Goal: Task Accomplishment & Management: Use online tool/utility

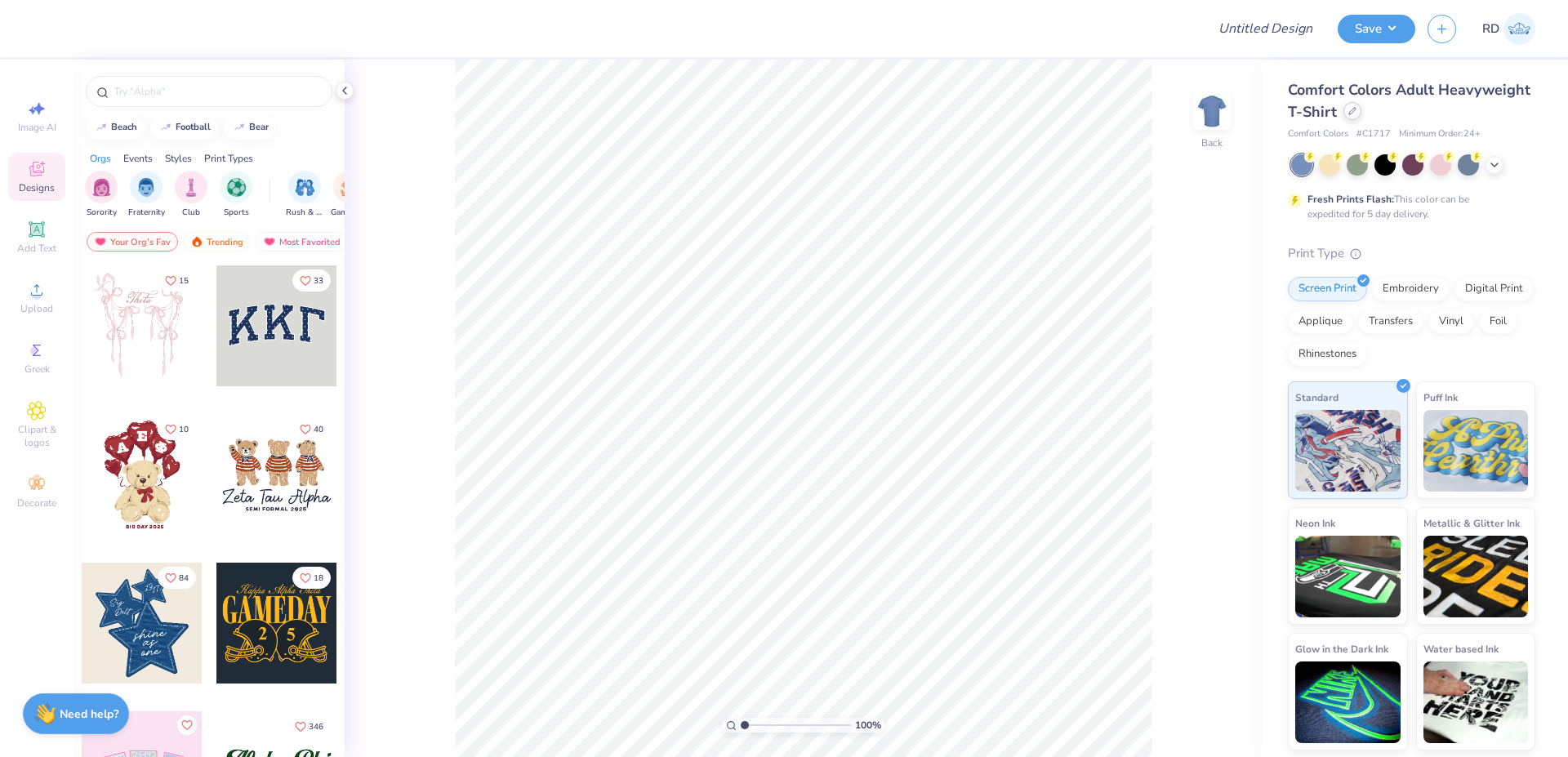
click at [1347, 117] on div at bounding box center [1352, 111] width 18 height 18
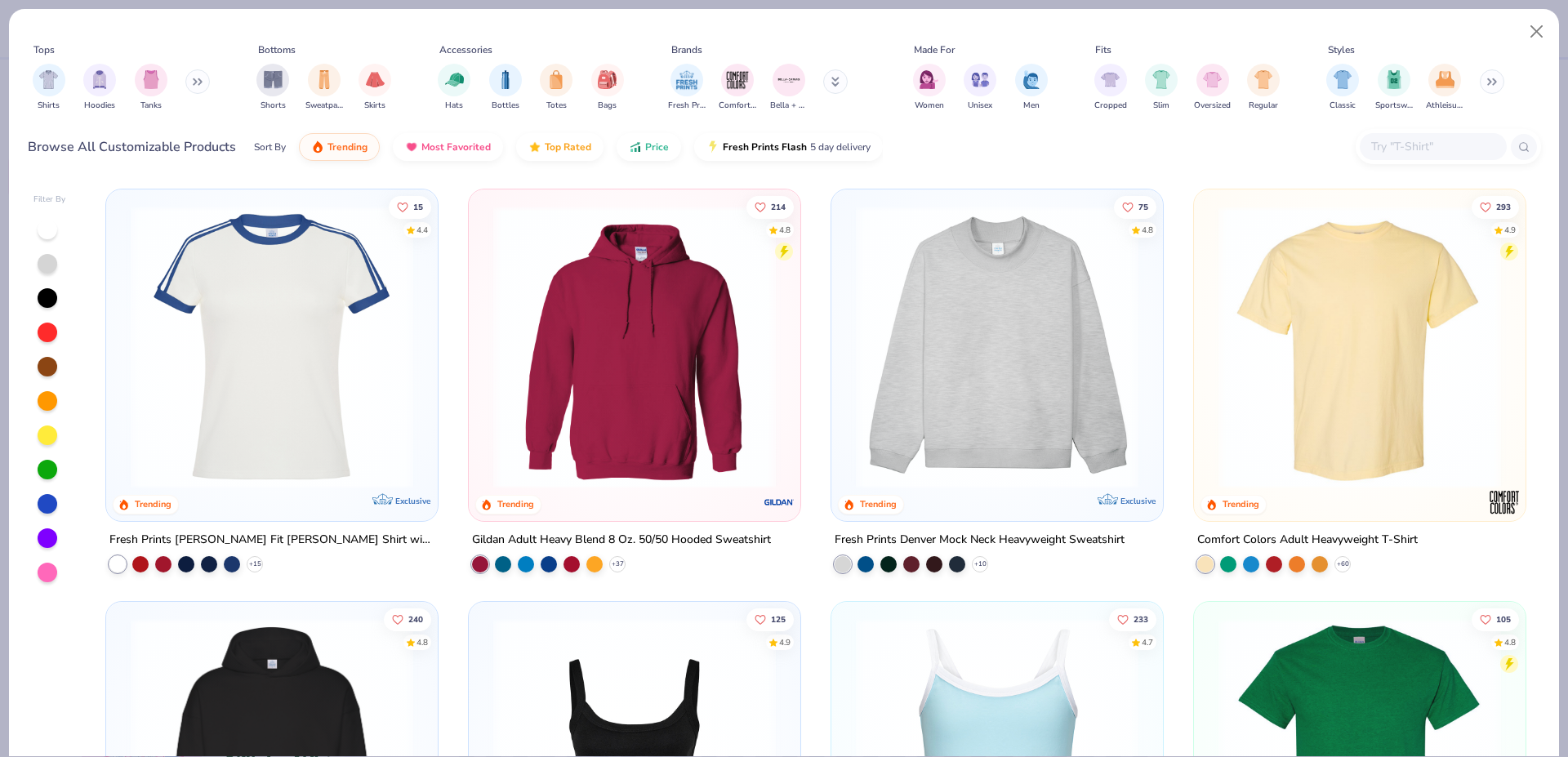
click at [1467, 147] on input "text" at bounding box center [1431, 146] width 125 height 19
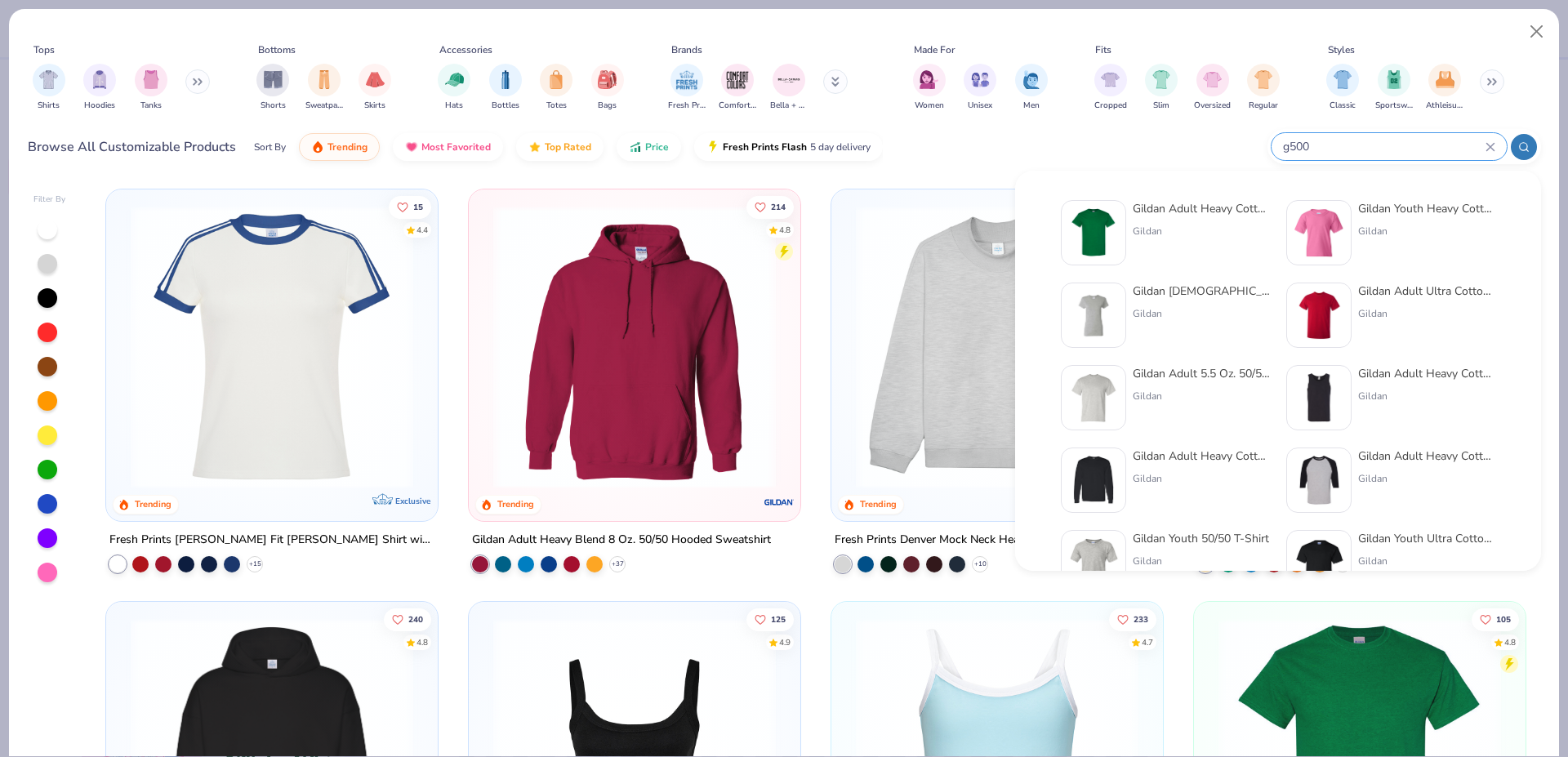
type input "g500"
click at [1135, 210] on div "Gildan Adult Heavy Cotton T-Shirt" at bounding box center [1201, 209] width 137 height 17
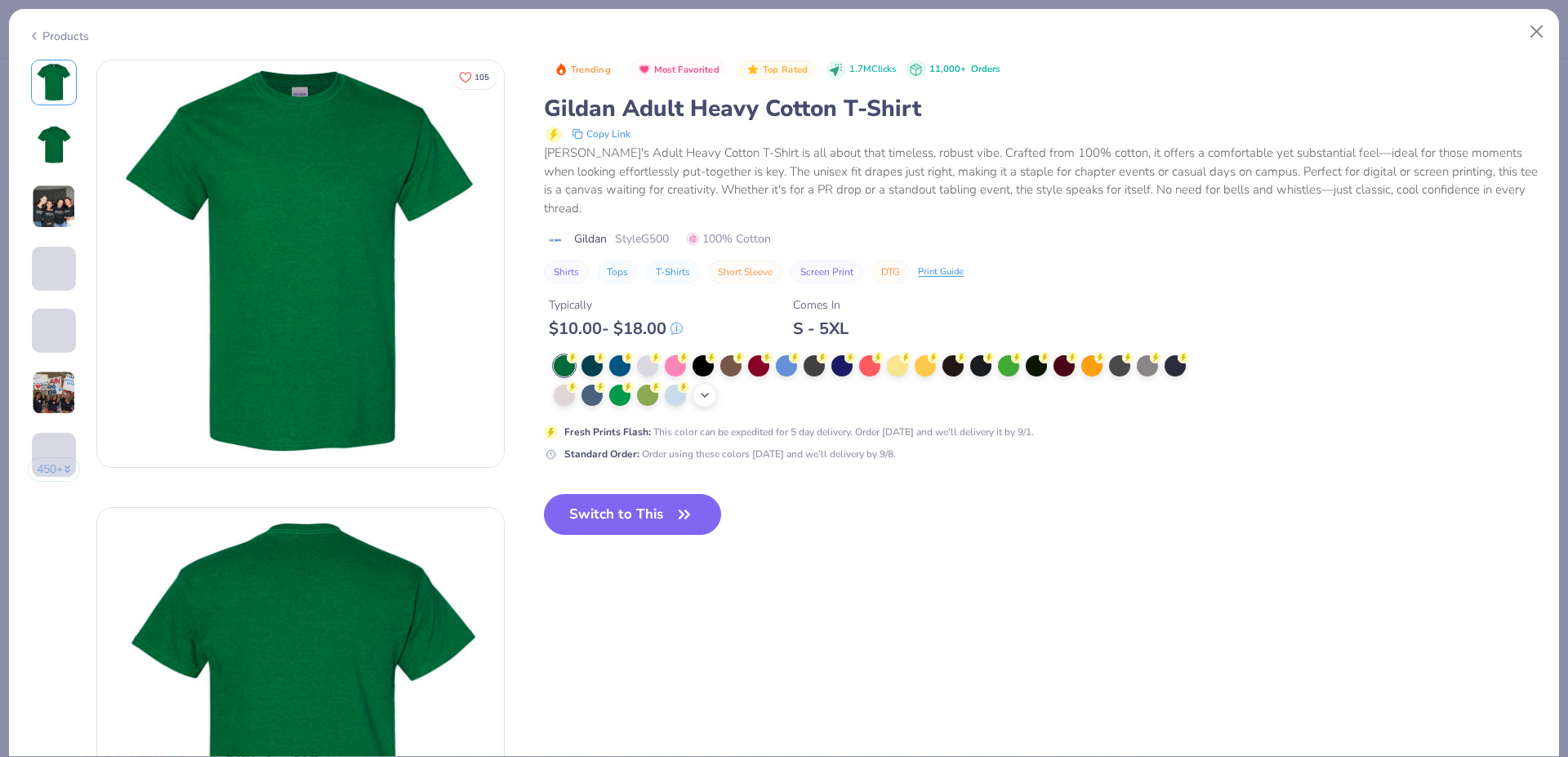
click at [700, 393] on icon at bounding box center [705, 395] width 13 height 13
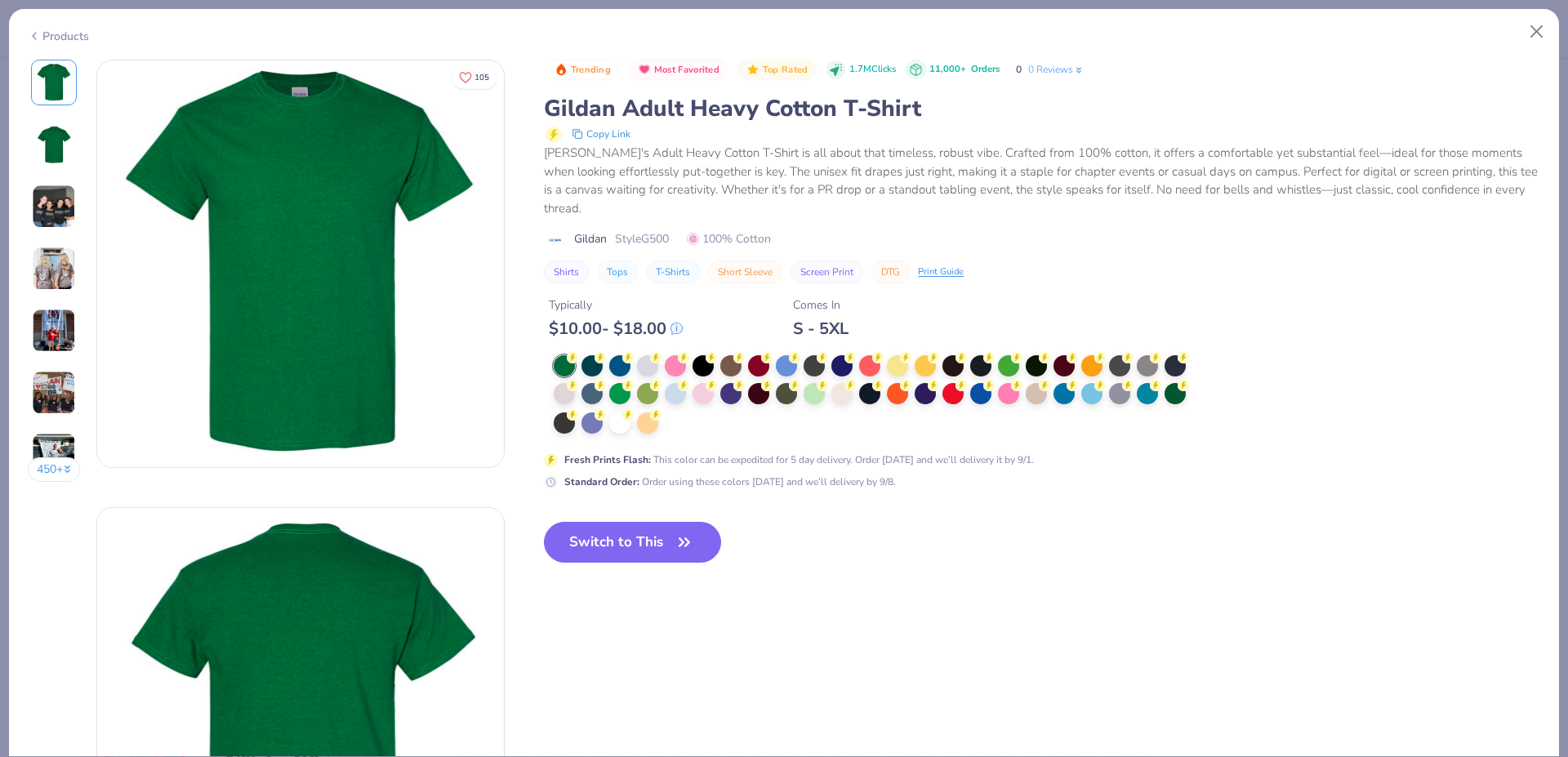
click at [682, 430] on div at bounding box center [875, 395] width 644 height 80
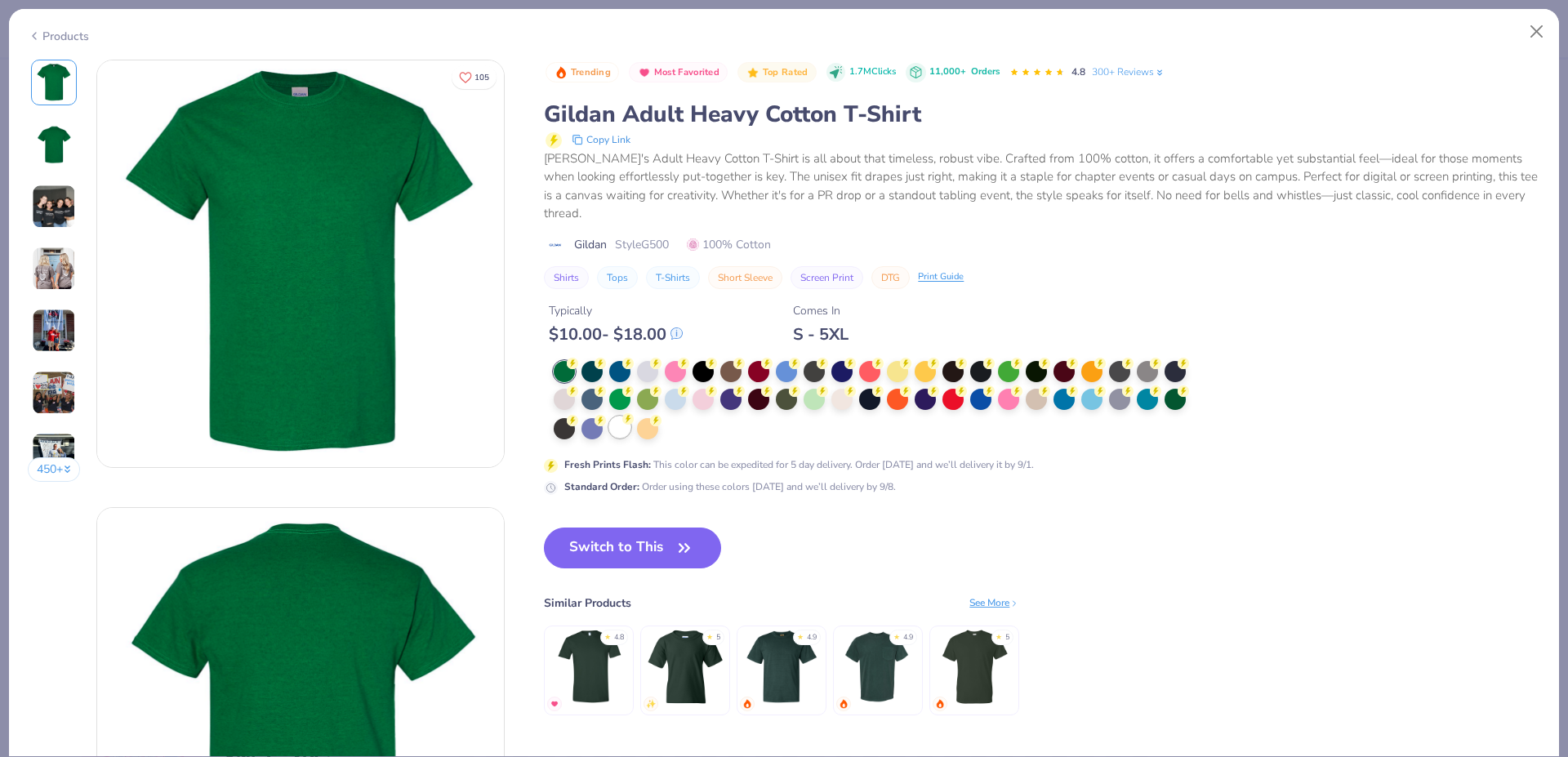
click at [628, 432] on div at bounding box center [620, 427] width 21 height 21
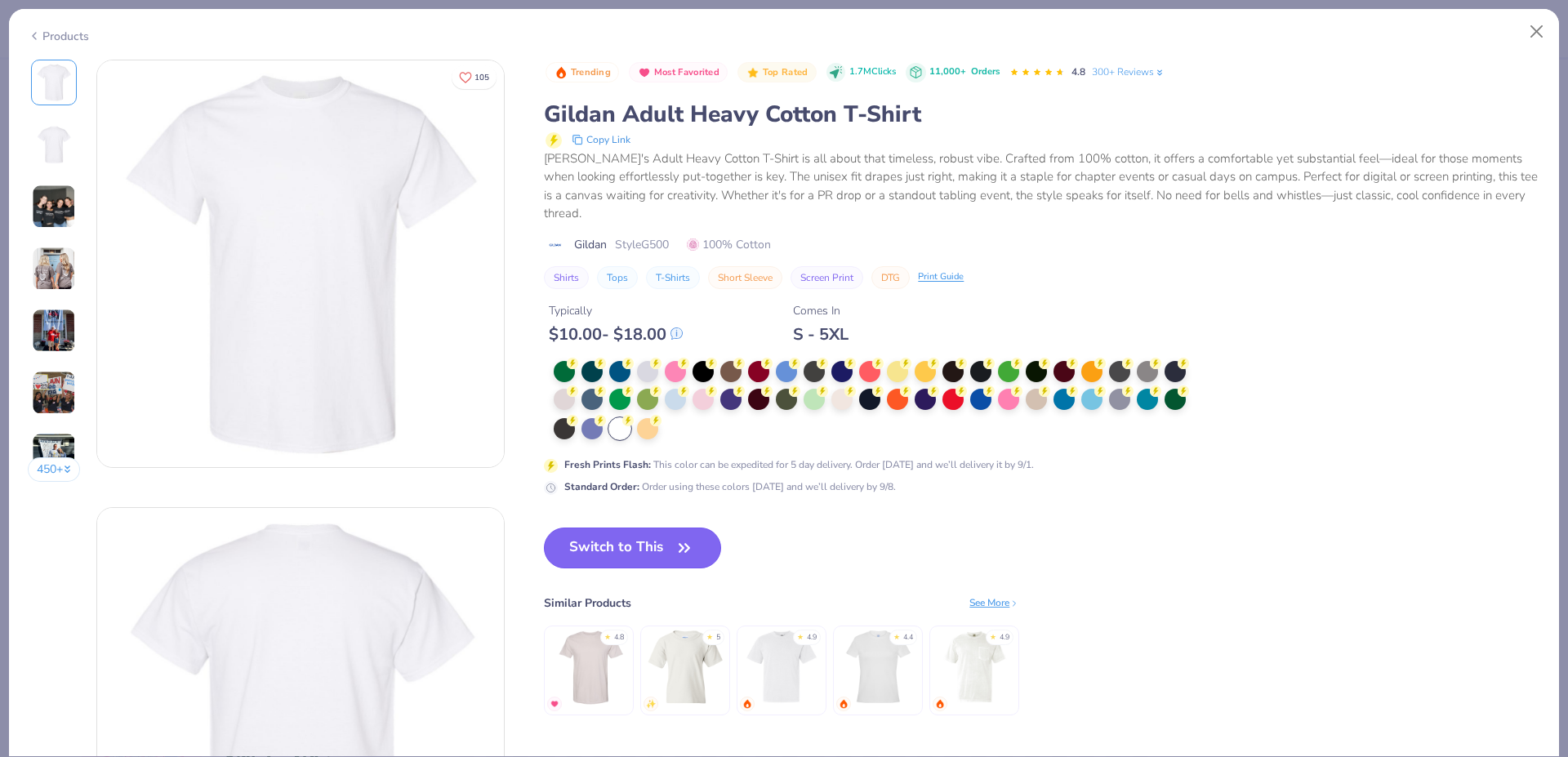
click at [675, 549] on span "button" at bounding box center [684, 548] width 23 height 23
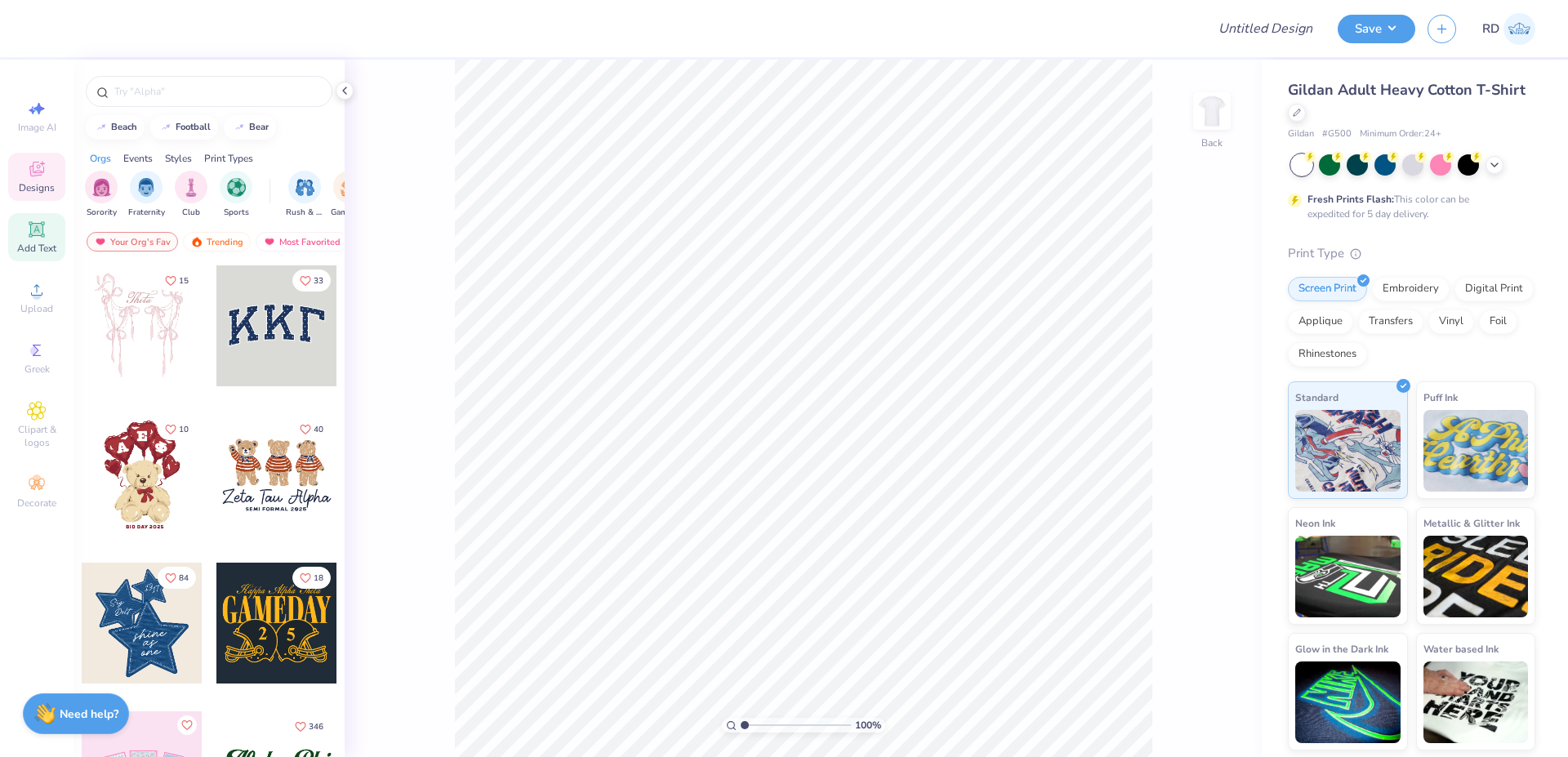
click at [39, 245] on span "Add Text" at bounding box center [36, 249] width 39 height 13
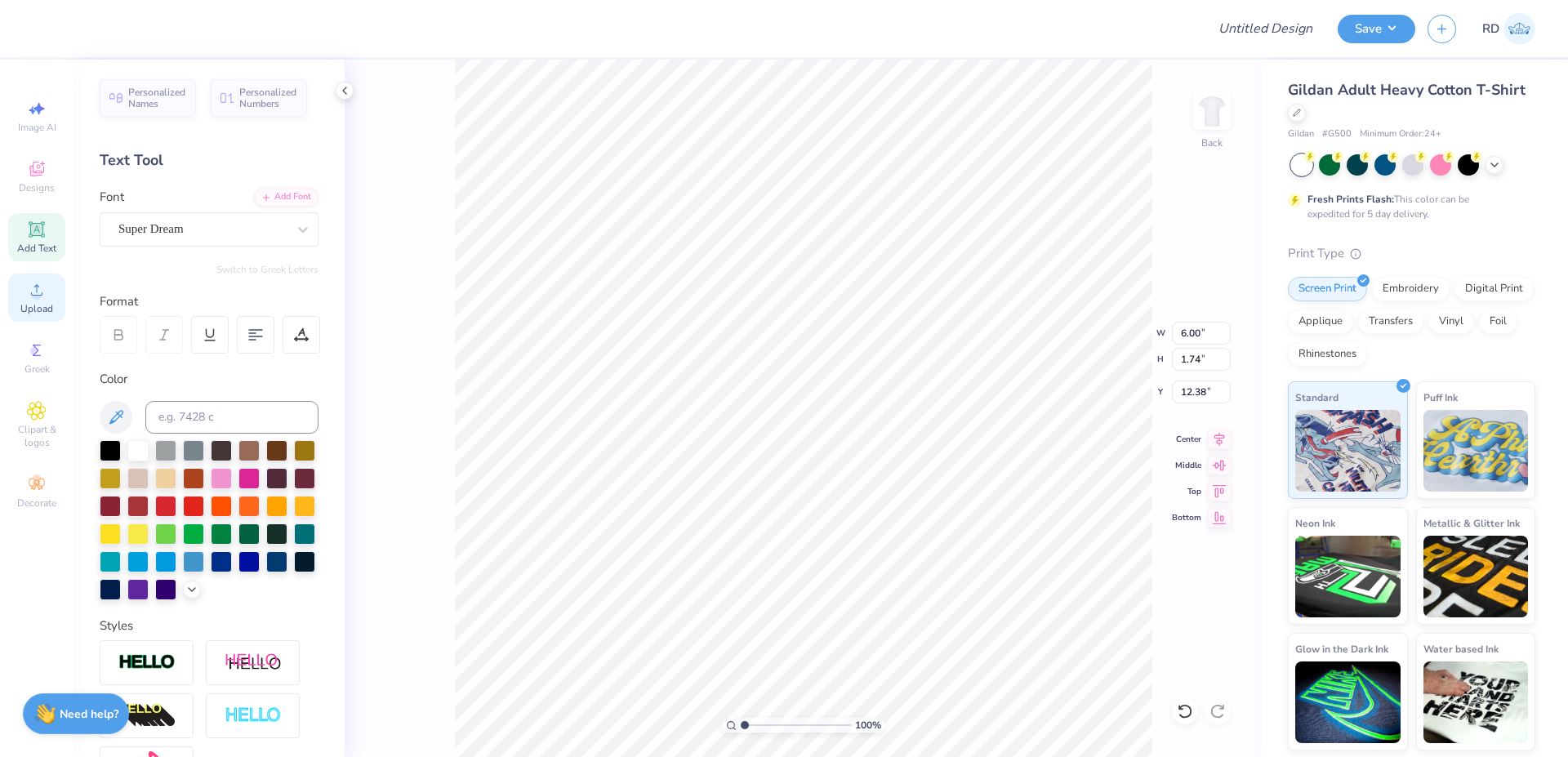
click at [33, 295] on icon at bounding box center [36, 290] width 11 height 11
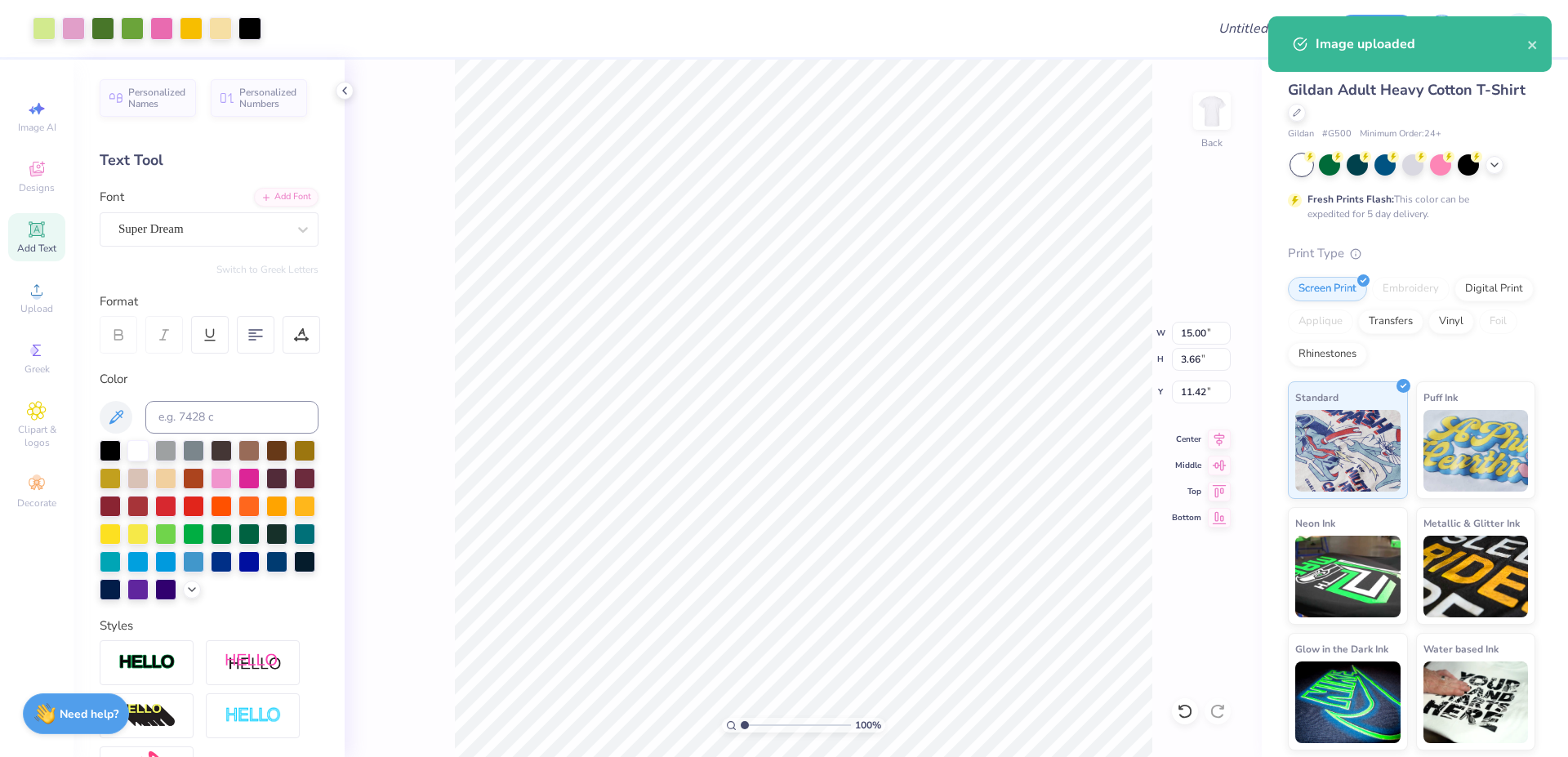
type input "15.00"
type input "3.66"
type input "11.42"
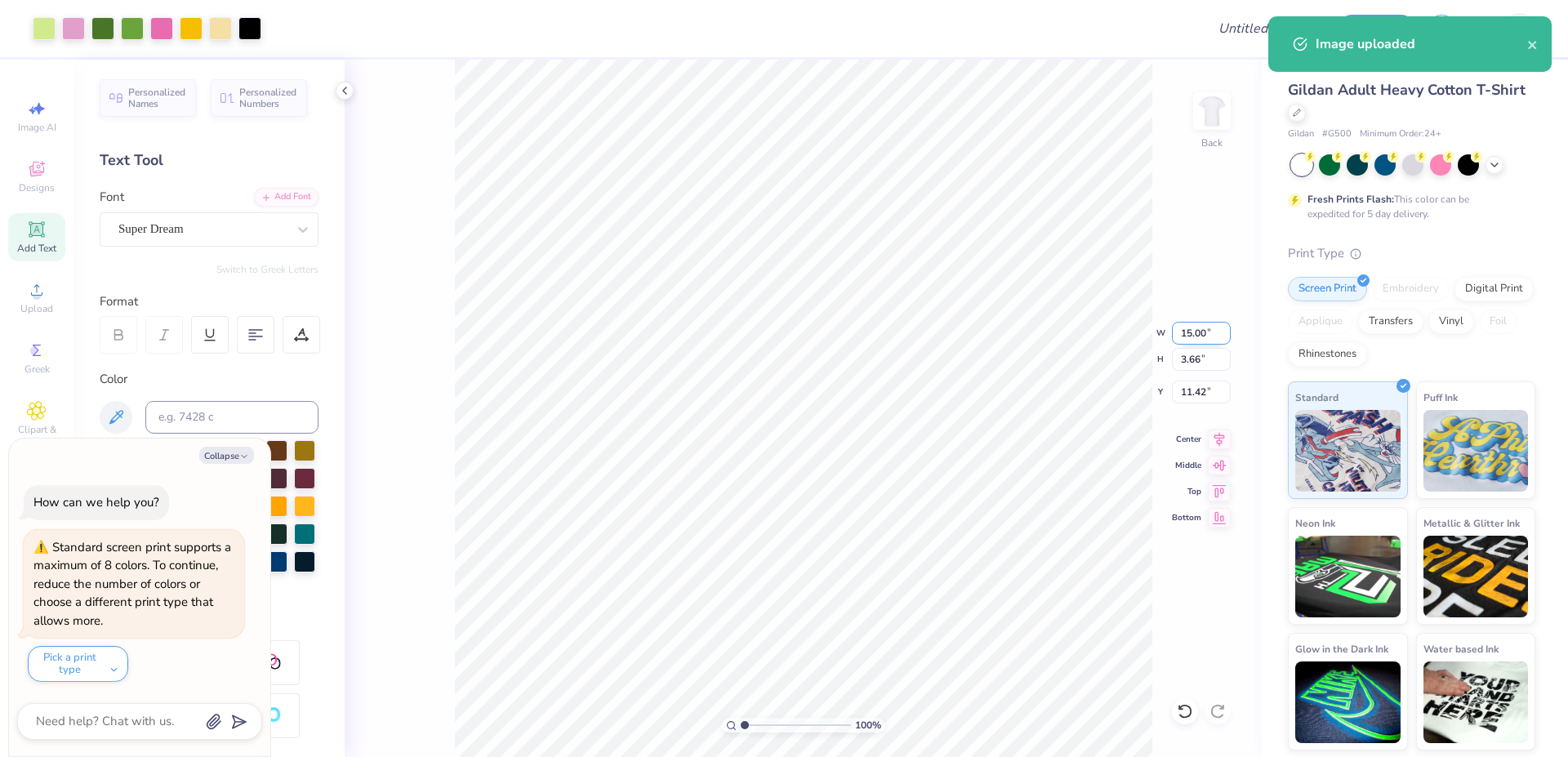
click at [1192, 340] on input "15.00" at bounding box center [1201, 333] width 58 height 23
type input "10"
type textarea "x"
type input "10.00"
type input "2.44"
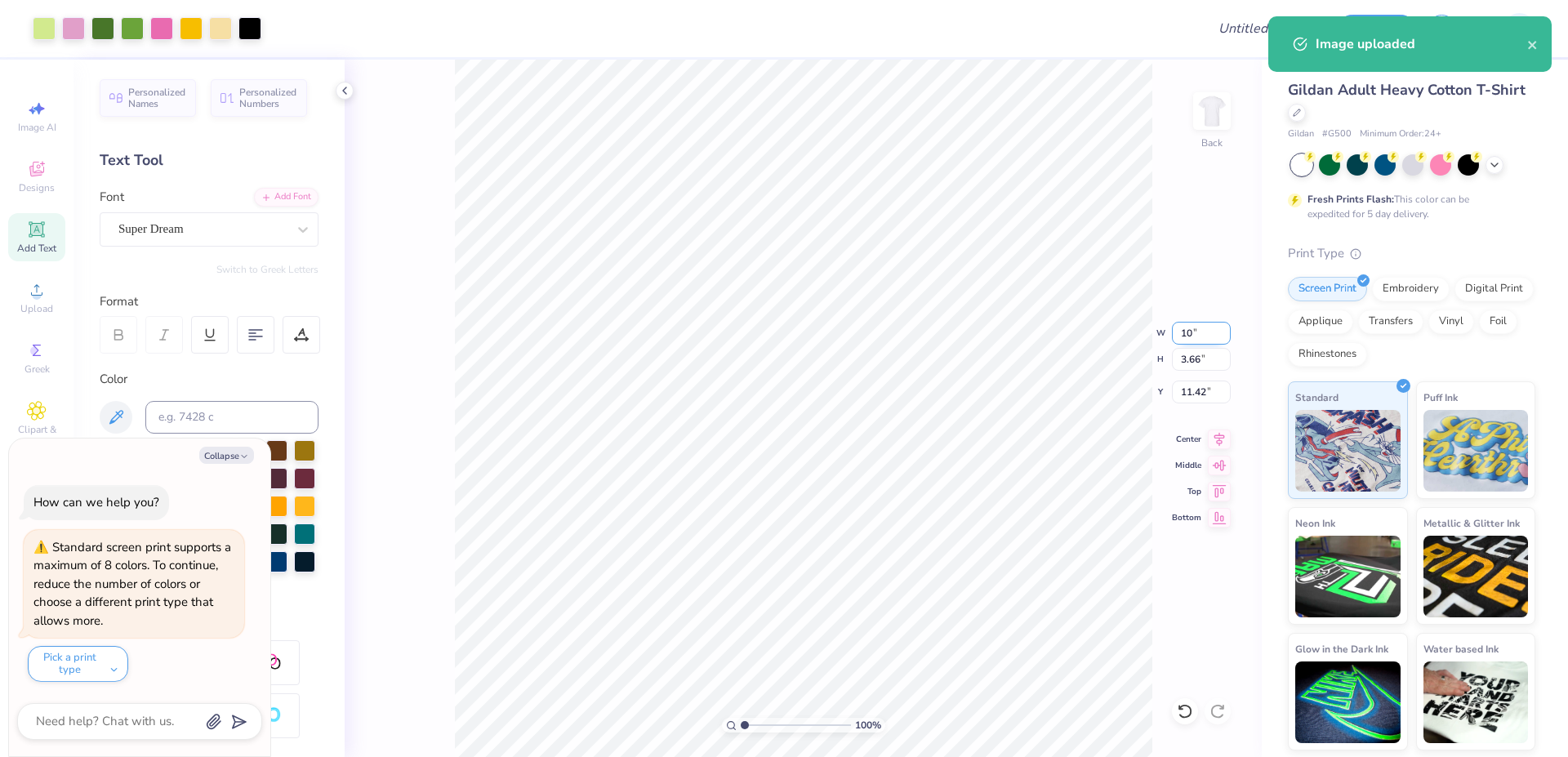
type input "12.03"
type textarea "x"
click at [1210, 389] on input "12.03" at bounding box center [1201, 392] width 58 height 23
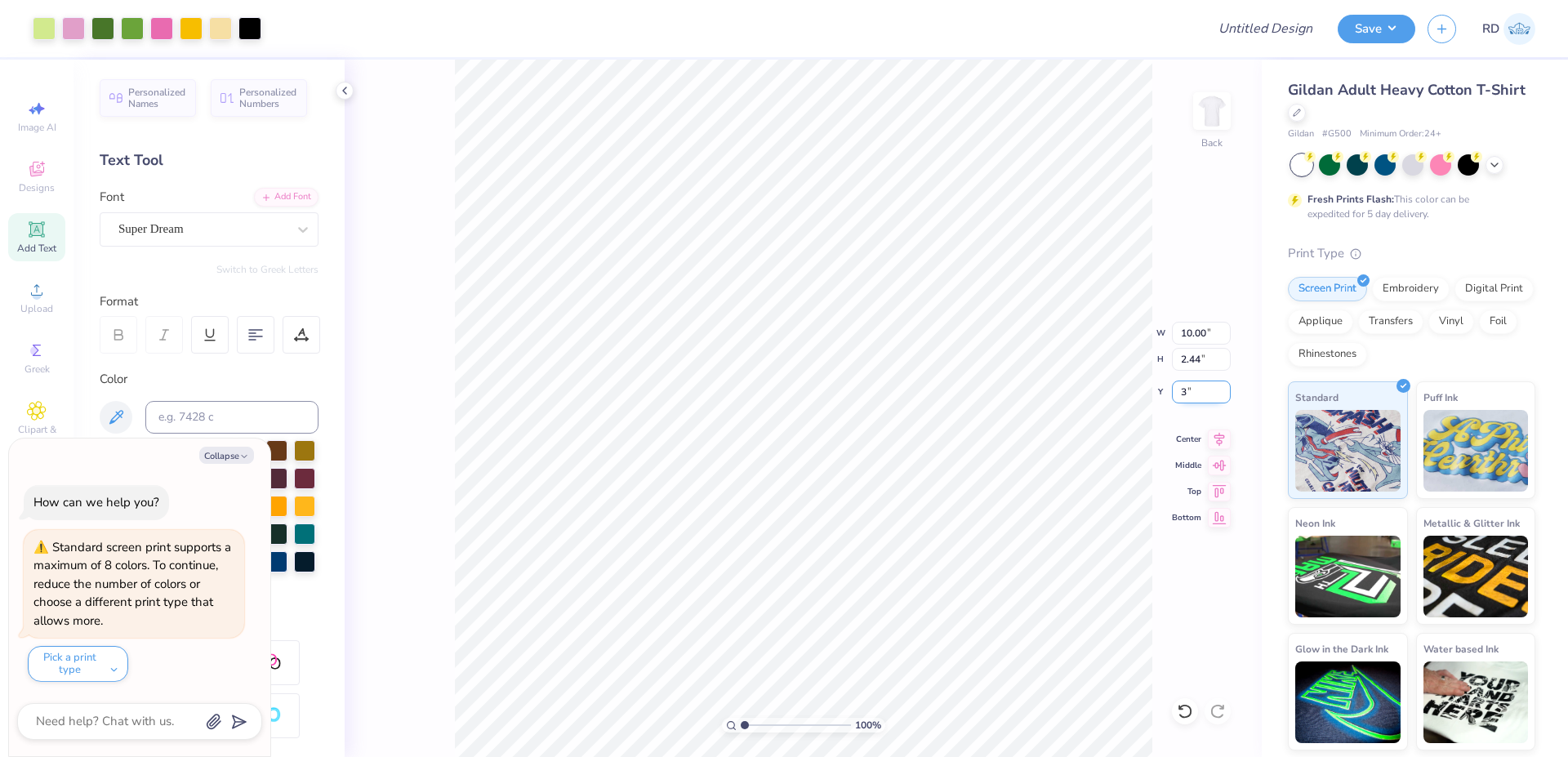
type input "3.00"
type textarea "x"
drag, startPoint x: 748, startPoint y: 721, endPoint x: 762, endPoint y: 721, distance: 14.0
click at [762, 721] on input "range" at bounding box center [795, 724] width 110 height 14
type input "2.68"
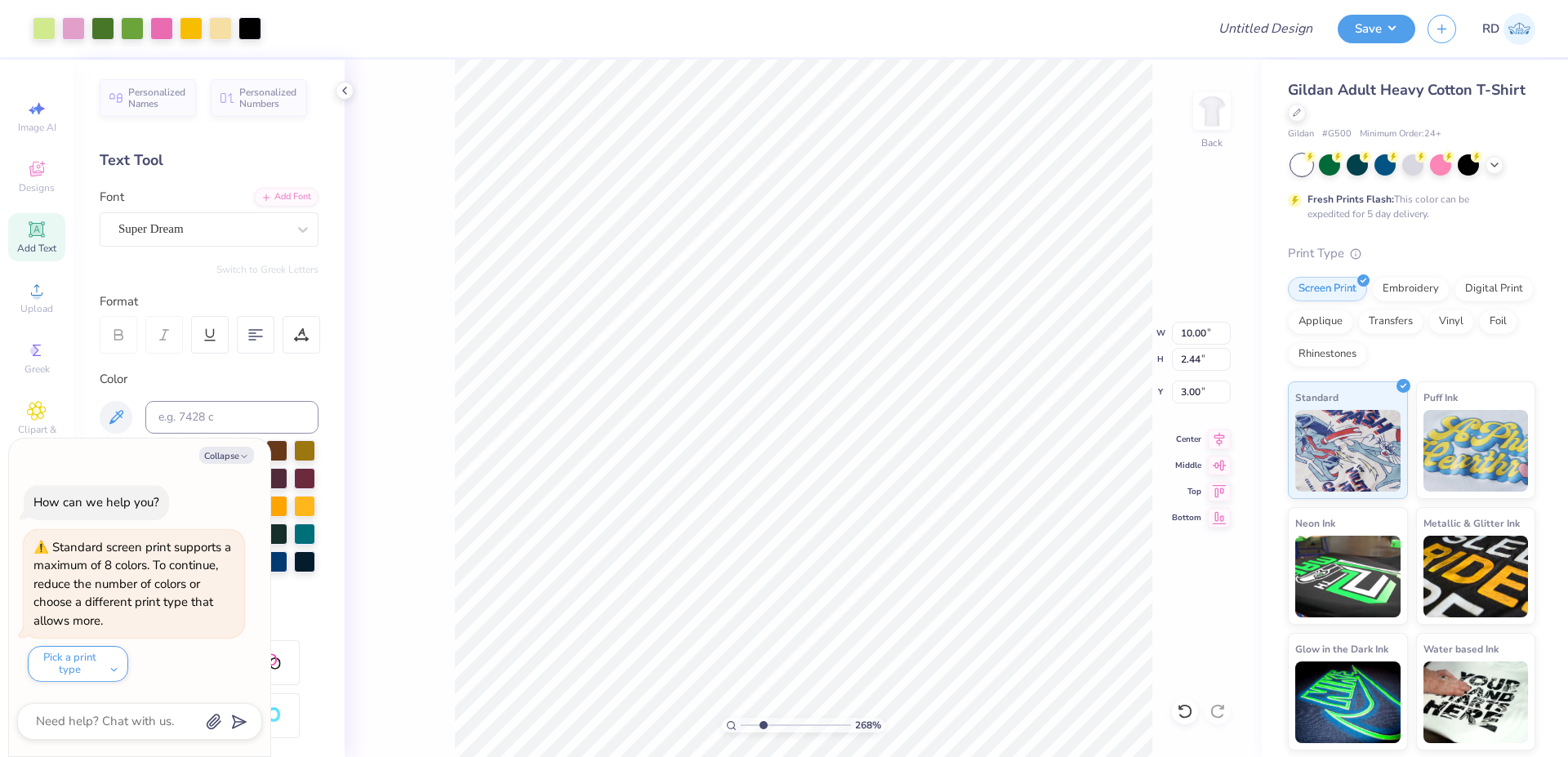
type textarea "x"
type input "6.00"
type input "1.74"
type input "12.38"
type textarea "x"
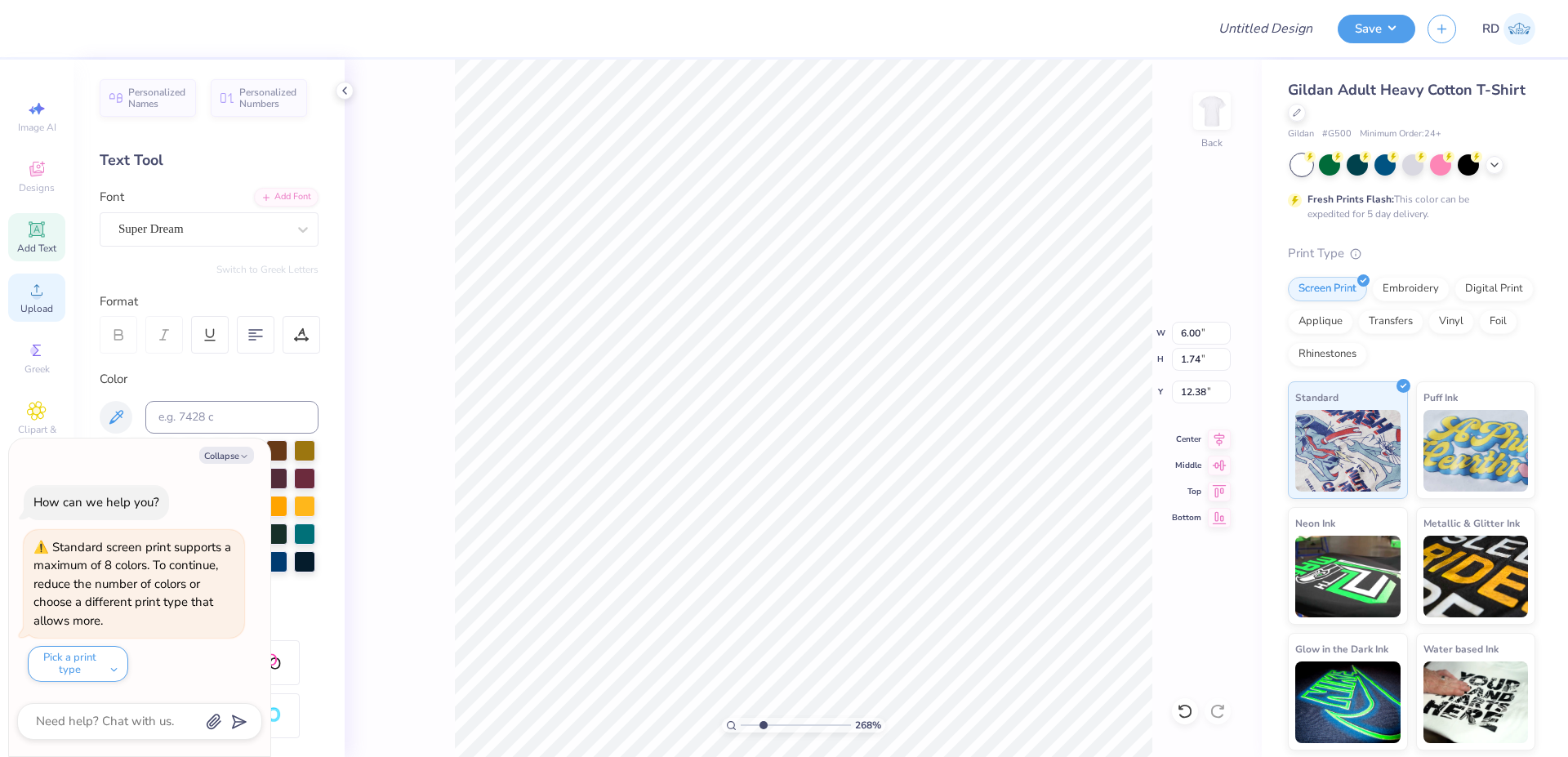
type input "8.16"
type textarea "x"
type input "10.00"
type input "2.44"
type input "3.00"
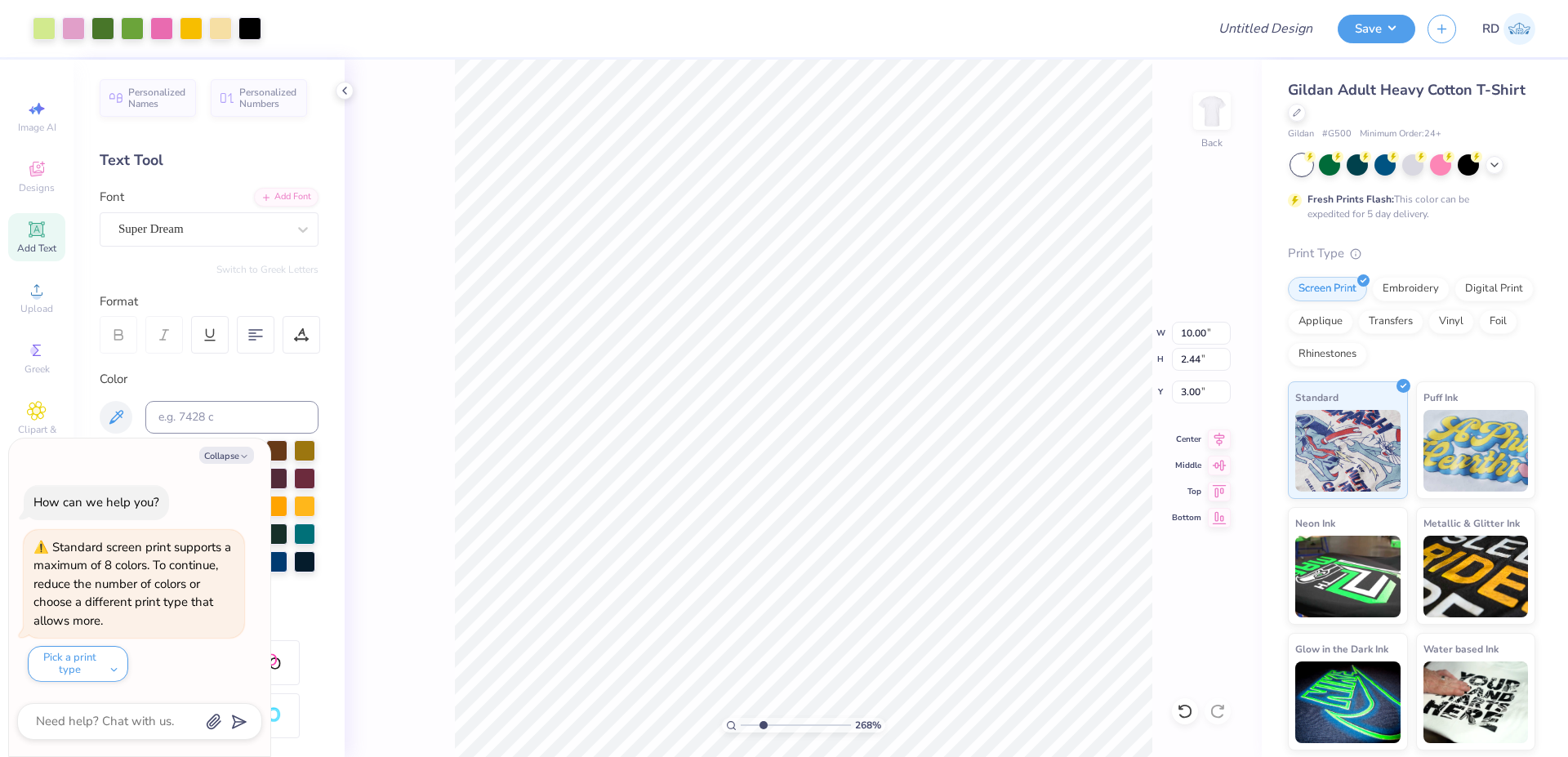
type textarea "x"
type input "6.00"
type input "1.74"
type input "8.16"
type textarea "x"
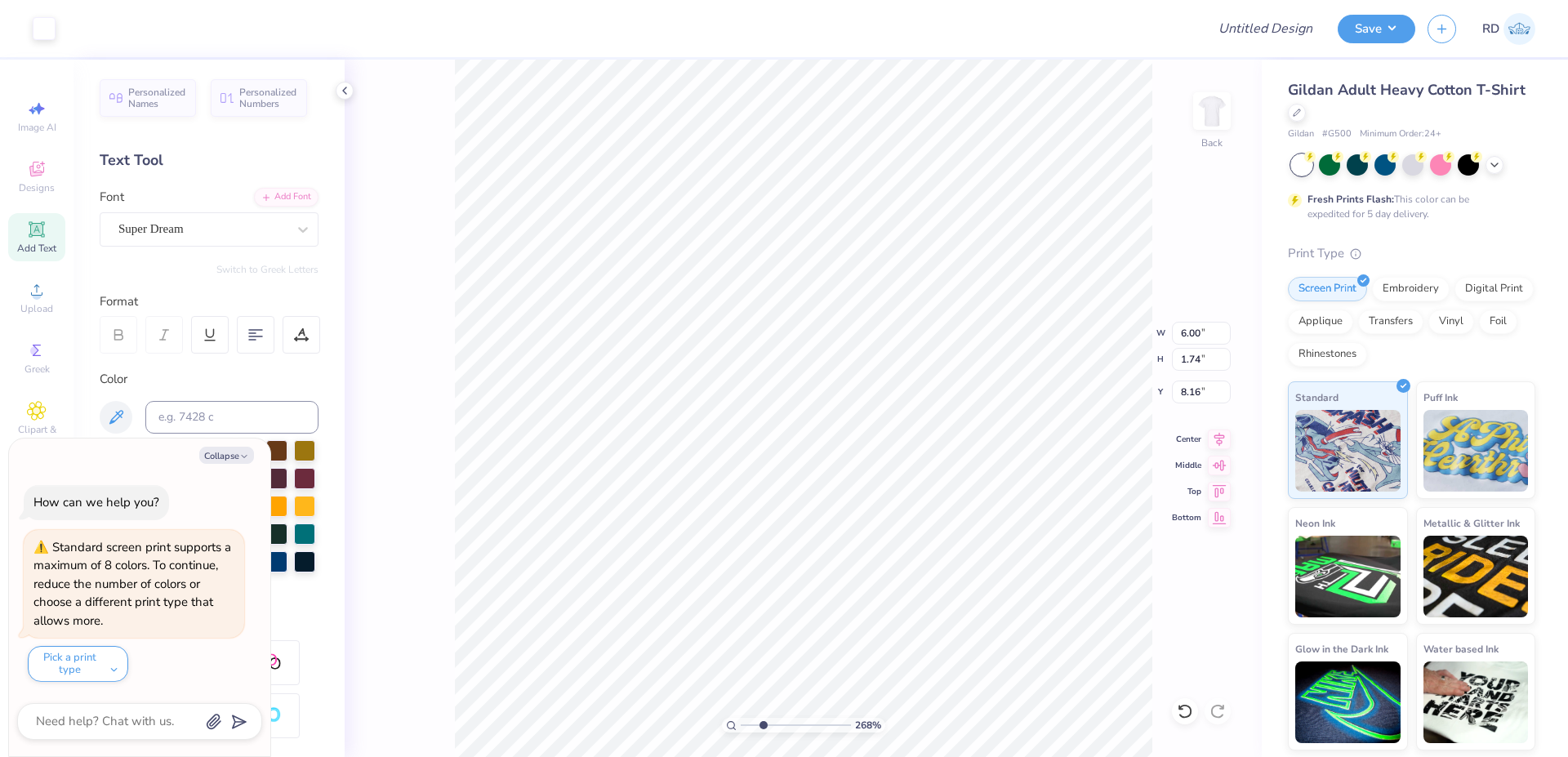
type input "8.17"
click at [226, 460] on button "Collapse" at bounding box center [226, 456] width 55 height 17
type textarea "x"
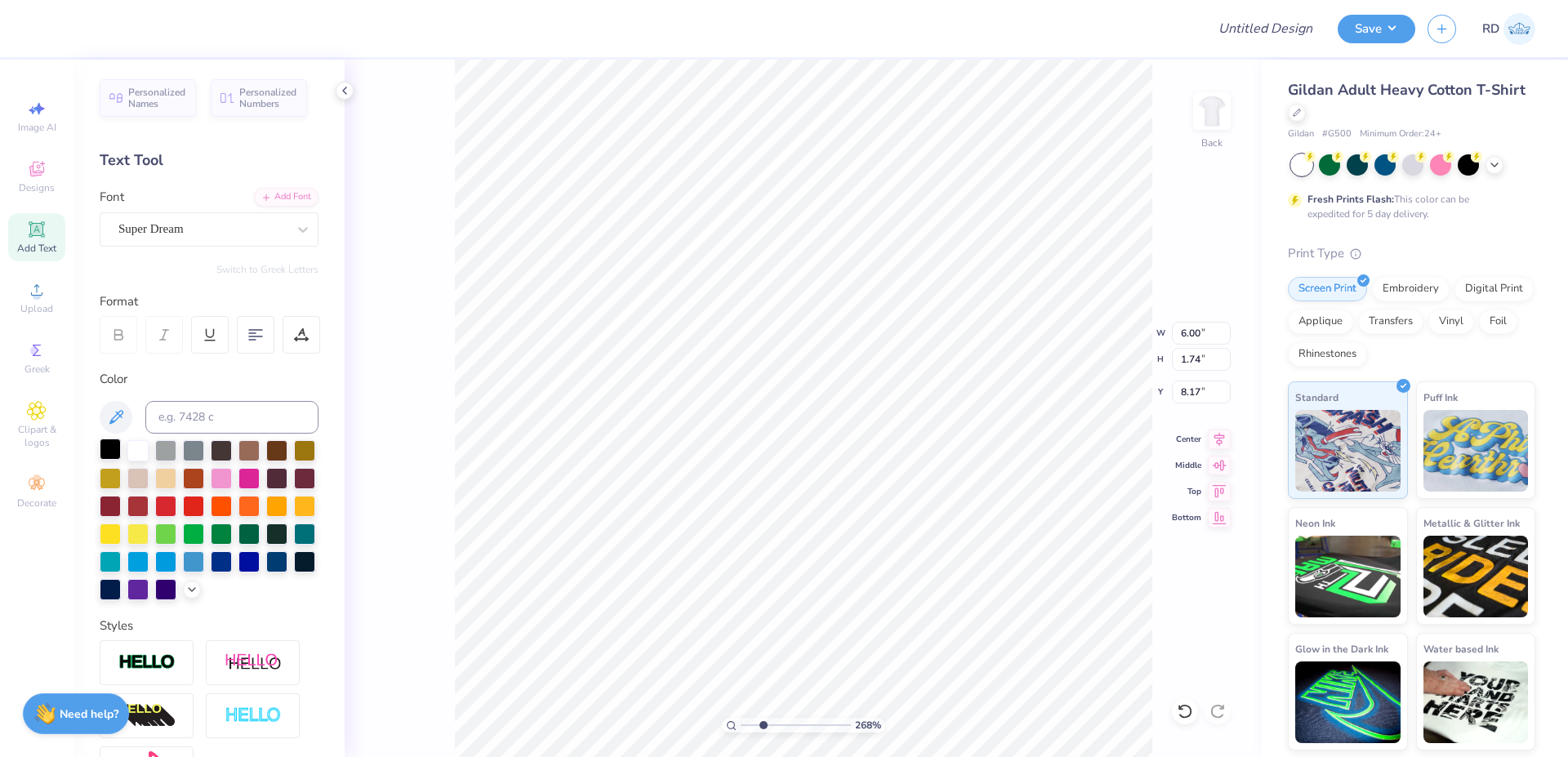
click at [108, 454] on div at bounding box center [110, 449] width 21 height 21
type input "6.00"
type input "1.74"
type input "8.17"
click at [287, 200] on div "Add Font" at bounding box center [285, 196] width 64 height 19
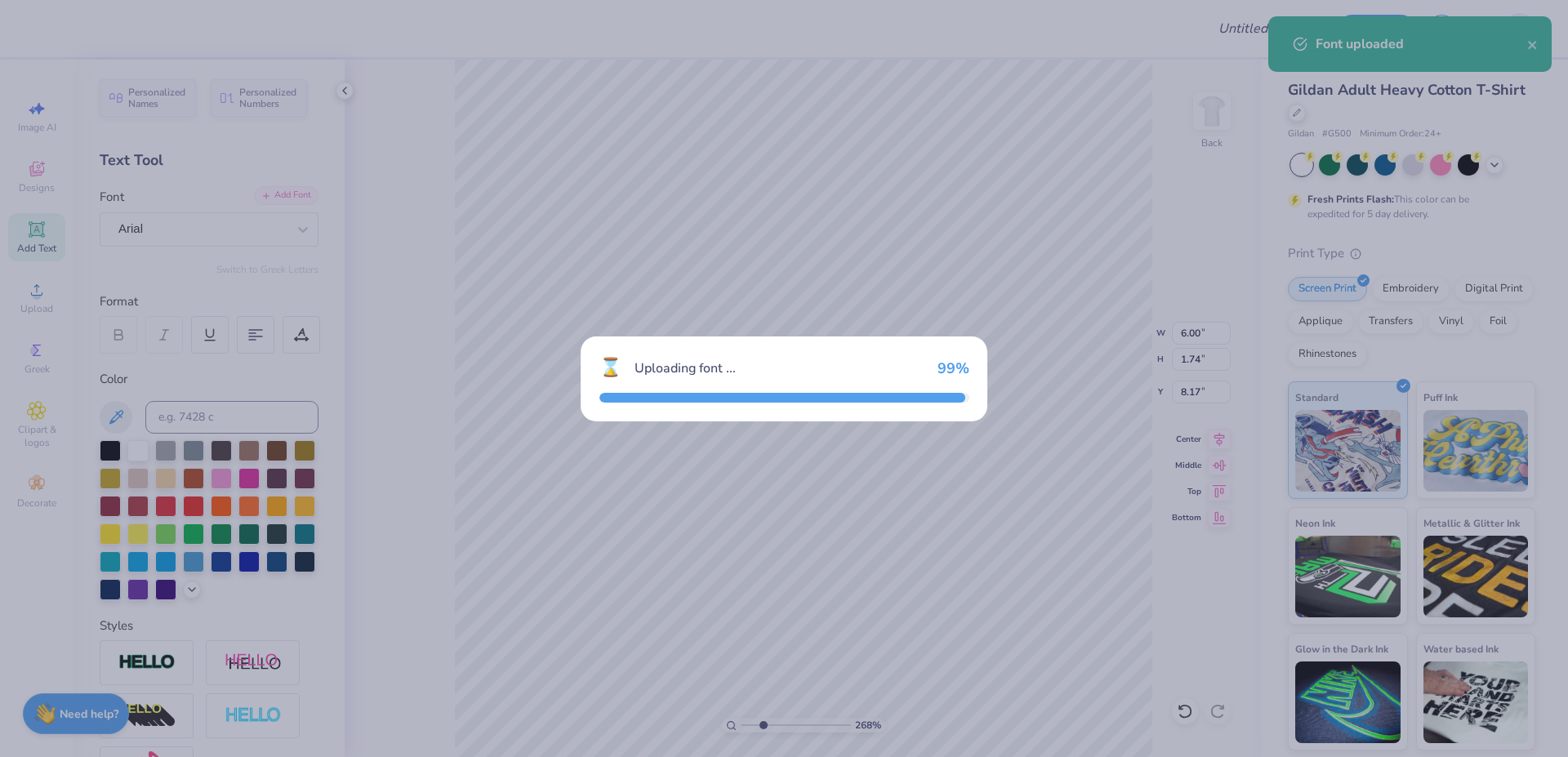
type input "6.23"
type input "1.78"
type input "8.15"
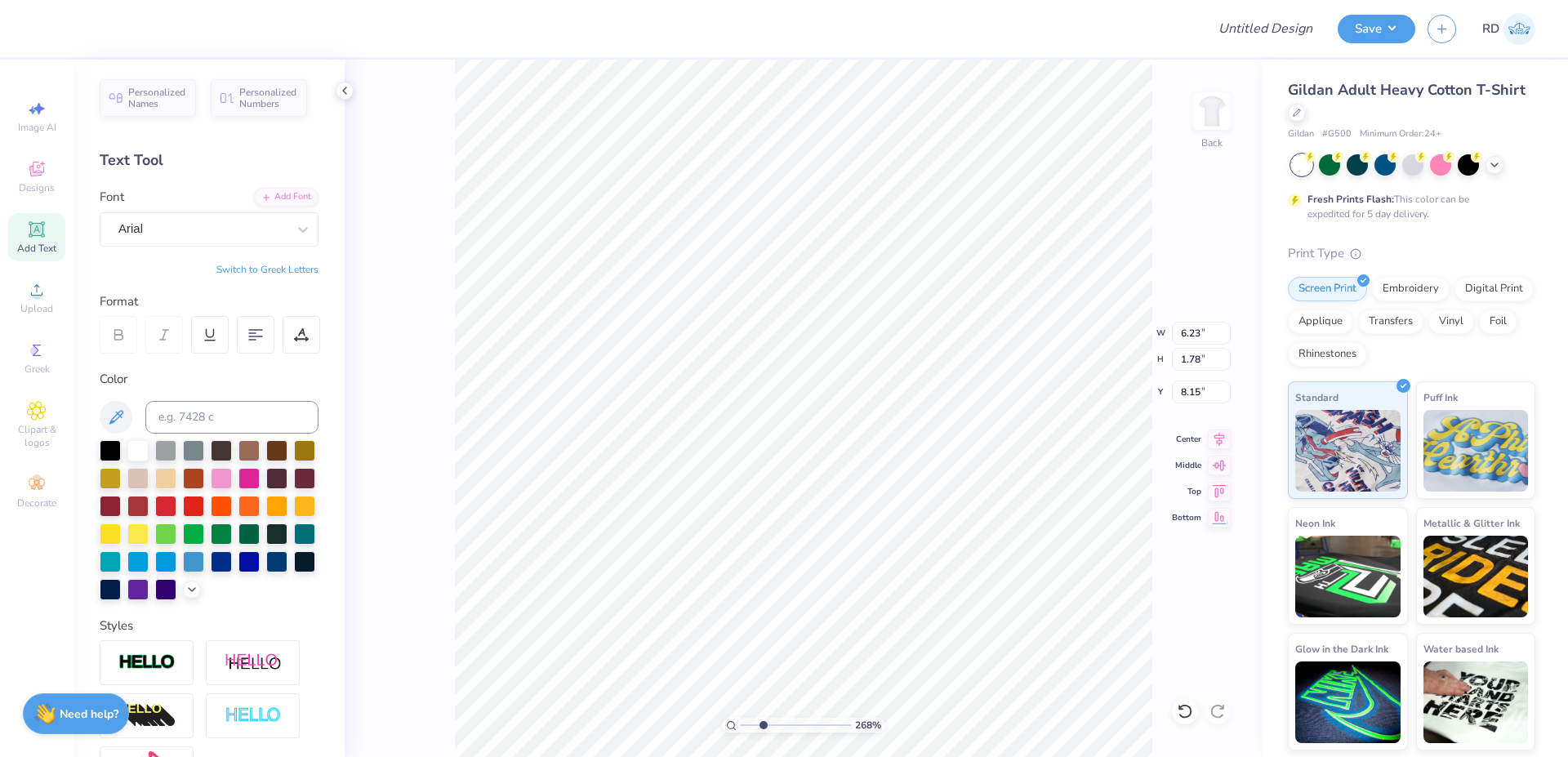
paste textarea "Environmental Club"
type textarea "Environmental Club"
click at [1197, 334] on input "6.23" at bounding box center [1201, 333] width 58 height 23
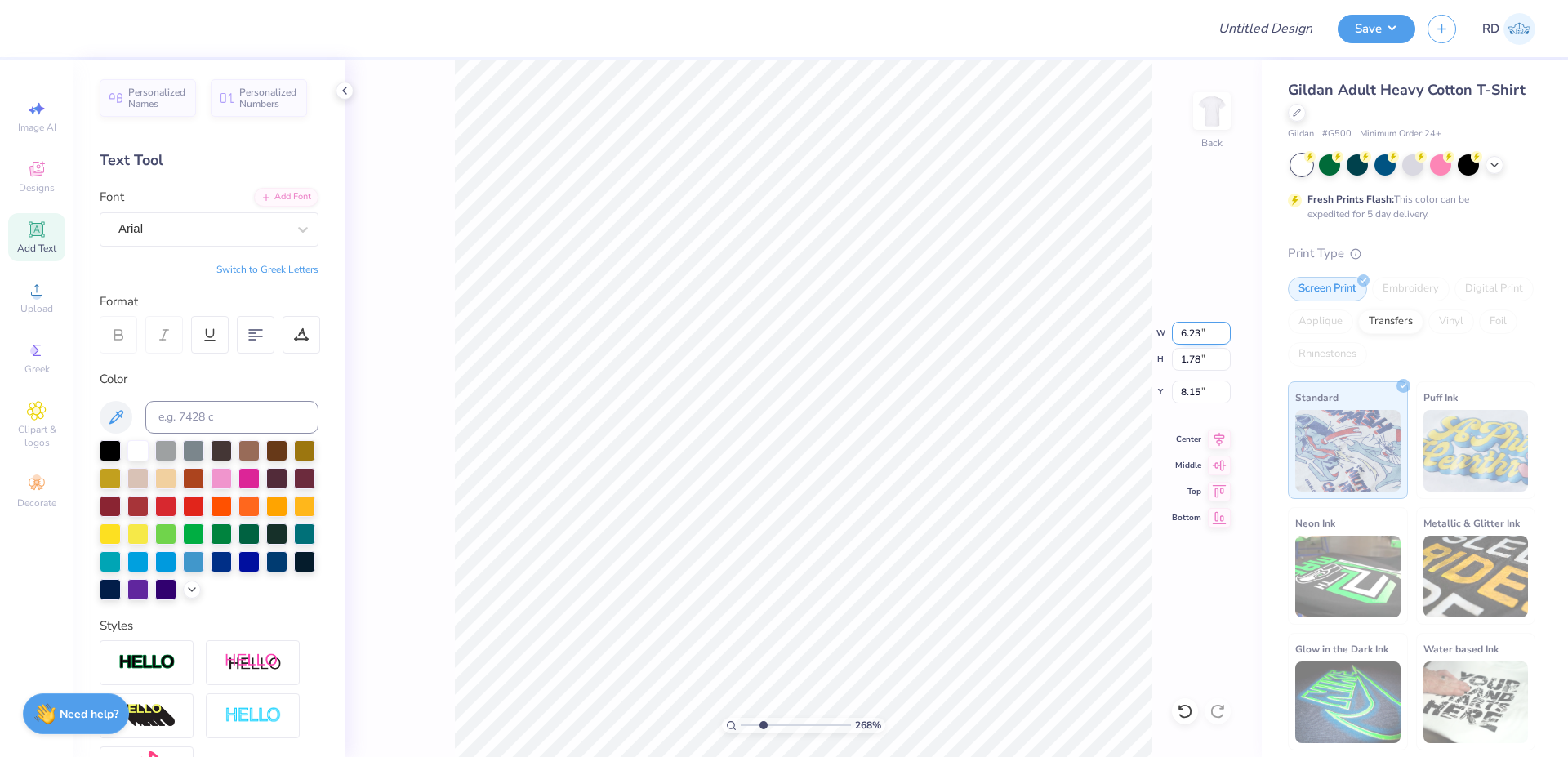
type input "15.02"
type input "1.29"
type input "8.40"
paste input "4.914"
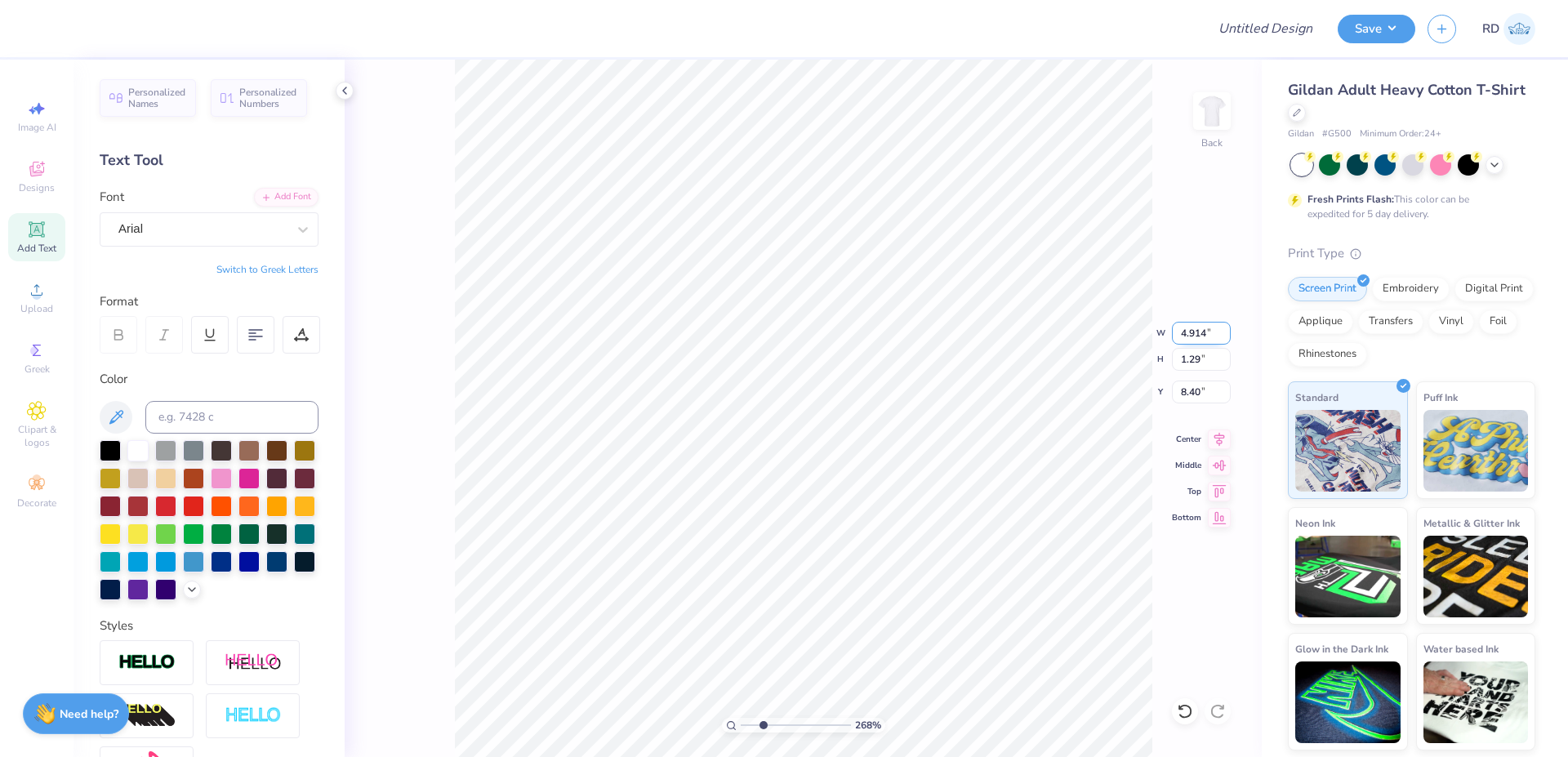
type input "4.91"
type input "0.42"
click at [784, 444] on li "Duplicate" at bounding box center [789, 450] width 128 height 32
type input "6.61"
type textarea "Fall 2025"
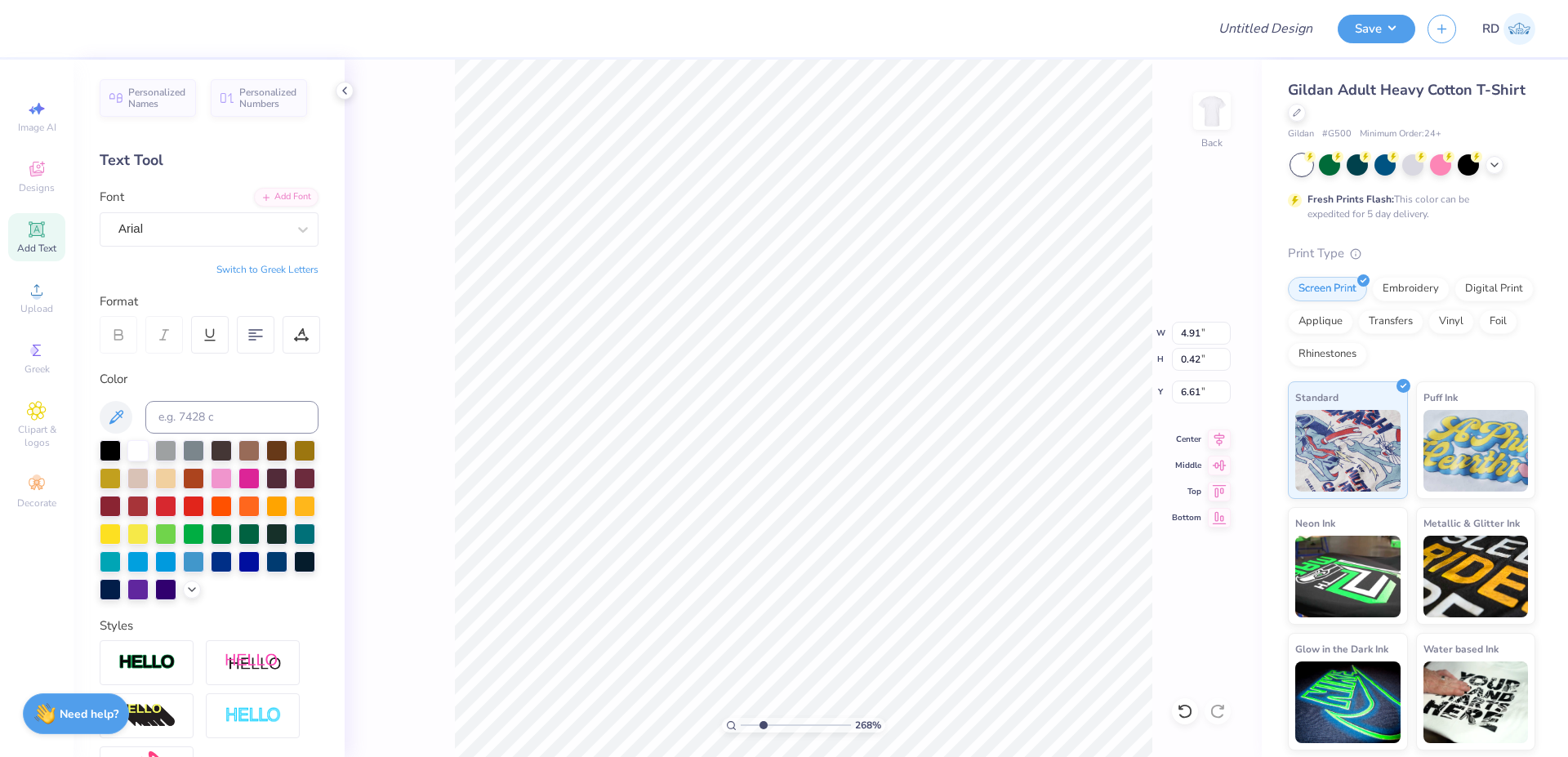
scroll to position [0, 5]
type input "5.61"
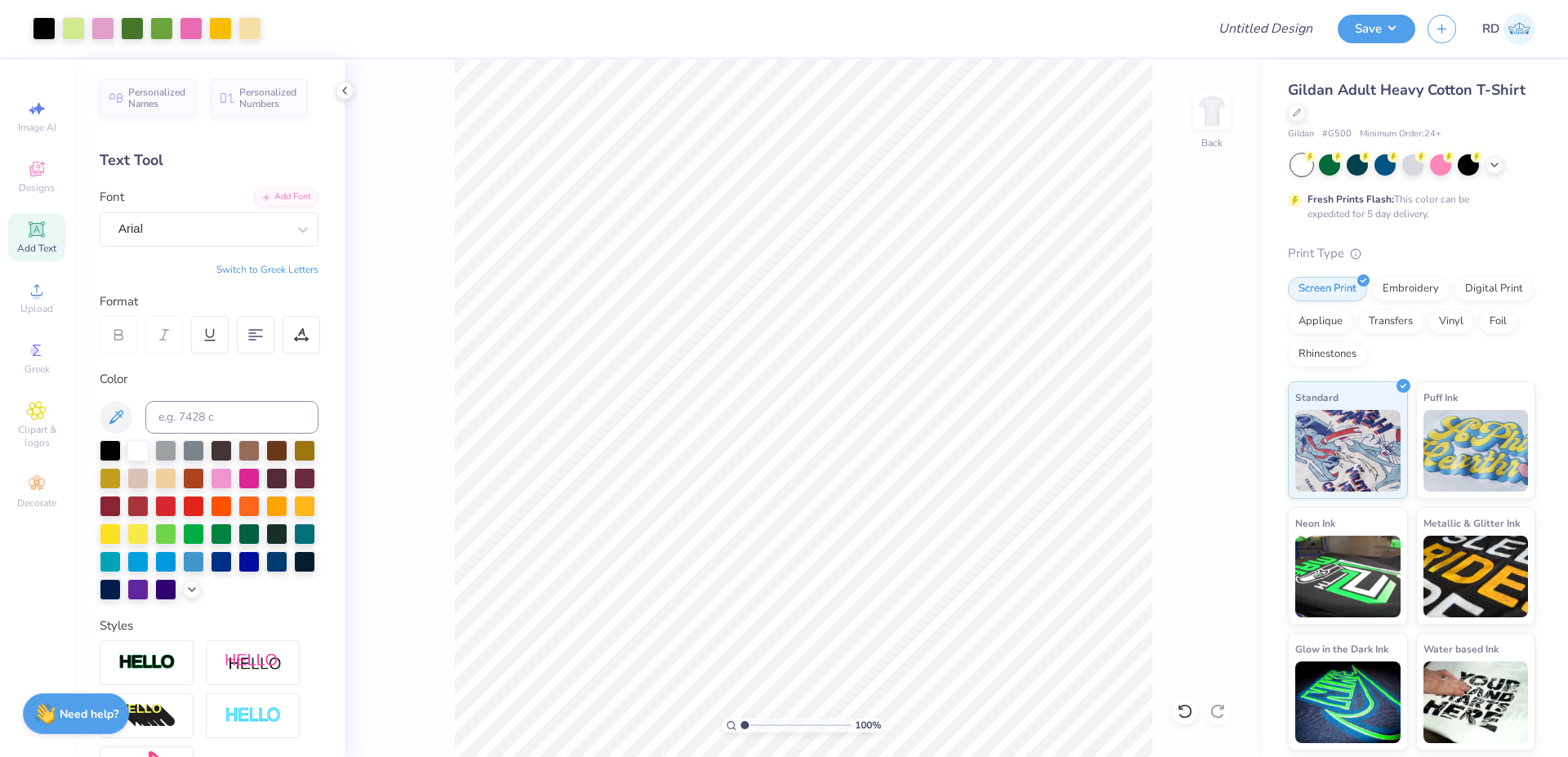
drag, startPoint x: 766, startPoint y: 723, endPoint x: 717, endPoint y: 726, distance: 49.1
type input "1"
click at [740, 726] on input "range" at bounding box center [795, 724] width 110 height 14
click at [1219, 436] on icon at bounding box center [1219, 436] width 11 height 14
click at [1193, 337] on input "10.00" at bounding box center [1201, 333] width 58 height 23
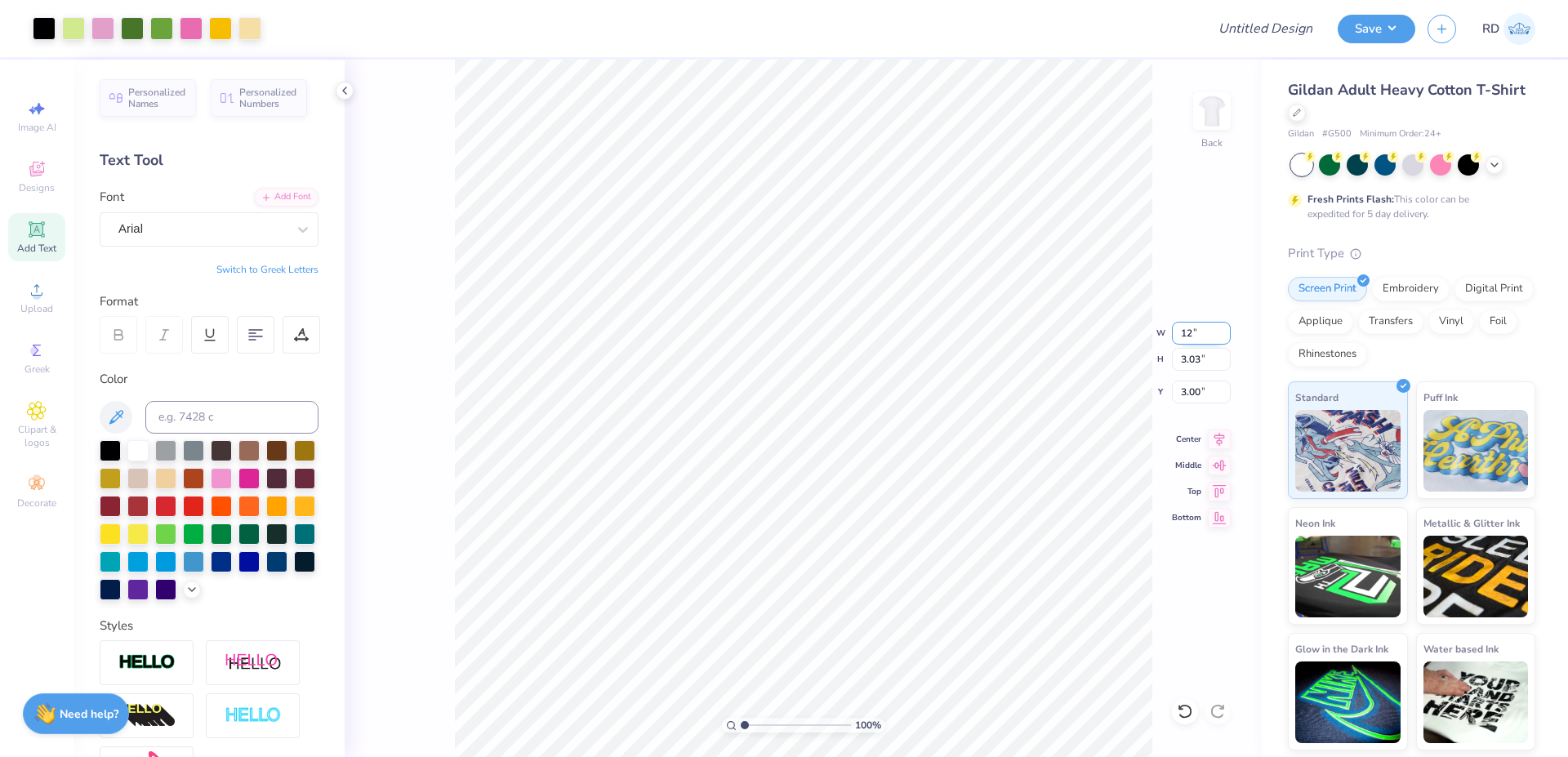
type input "12.00"
type input "3.63"
click at [1201, 399] on input "2.70" at bounding box center [1201, 392] width 58 height 23
type input "3.00"
click at [1311, 37] on input "Design Title" at bounding box center [1245, 29] width 160 height 33
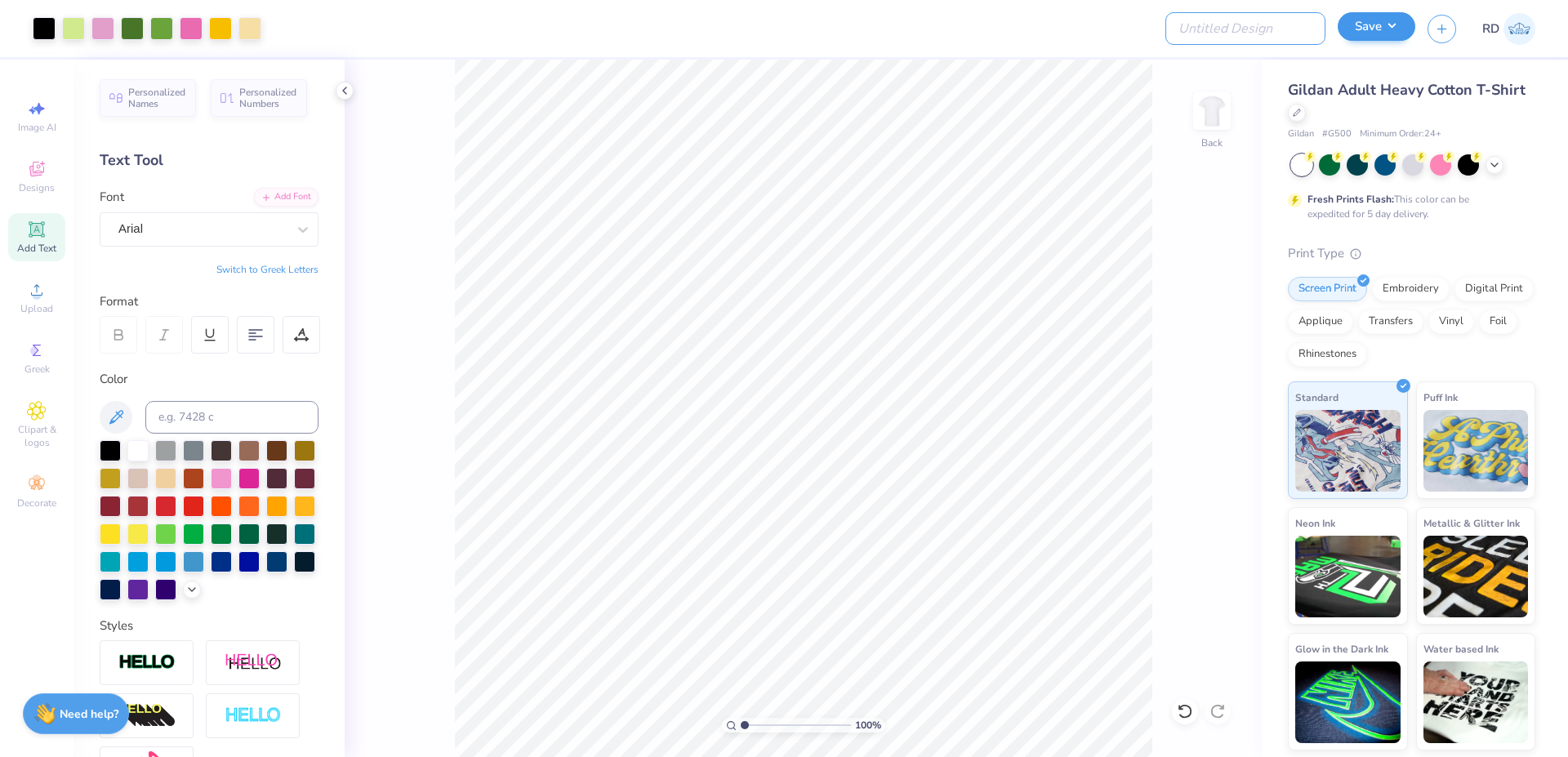
paste input "FPS239752"
type input "FPS239752"
click at [1366, 34] on button "Save" at bounding box center [1376, 27] width 77 height 29
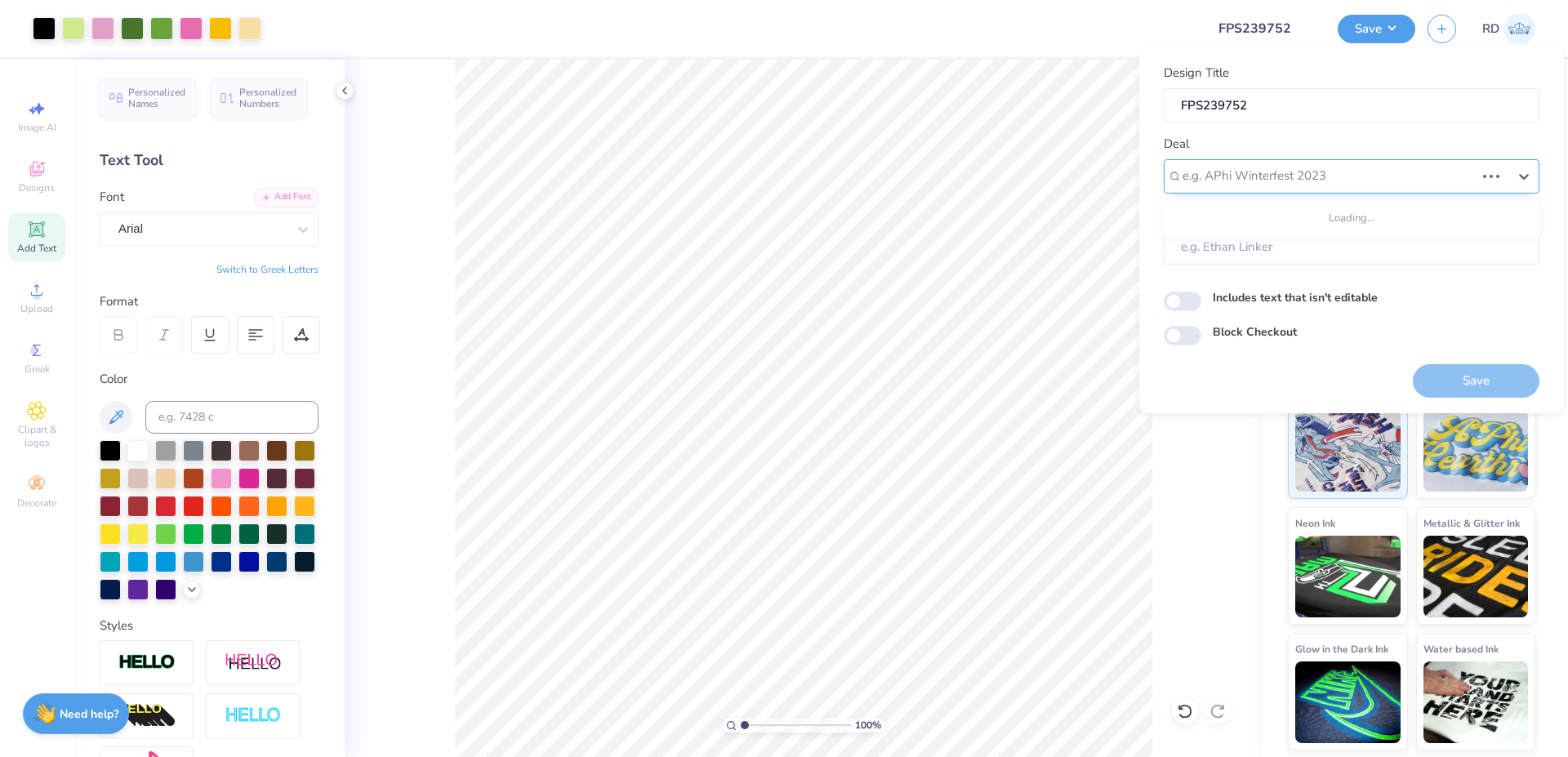
click at [1314, 187] on div "e.g. APhi Winterfest 2023" at bounding box center [1328, 176] width 296 height 25
click at [1280, 218] on div "Design Tool Gallery" at bounding box center [1351, 220] width 363 height 27
type input "gallery"
type input "Design Tool Gallery User"
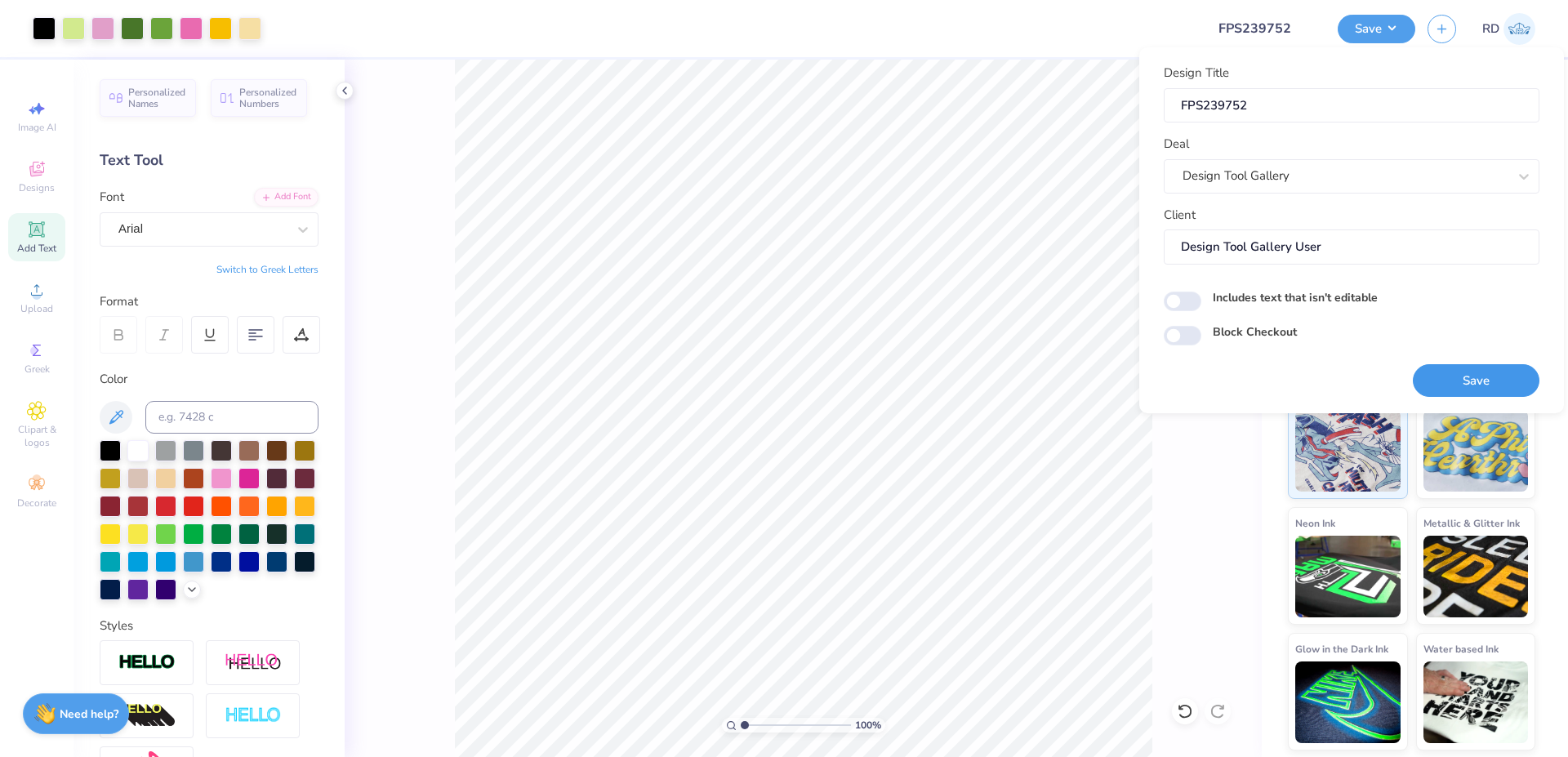
click at [1502, 392] on button "Save" at bounding box center [1476, 381] width 126 height 33
click at [762, 725] on input "range" at bounding box center [795, 724] width 110 height 14
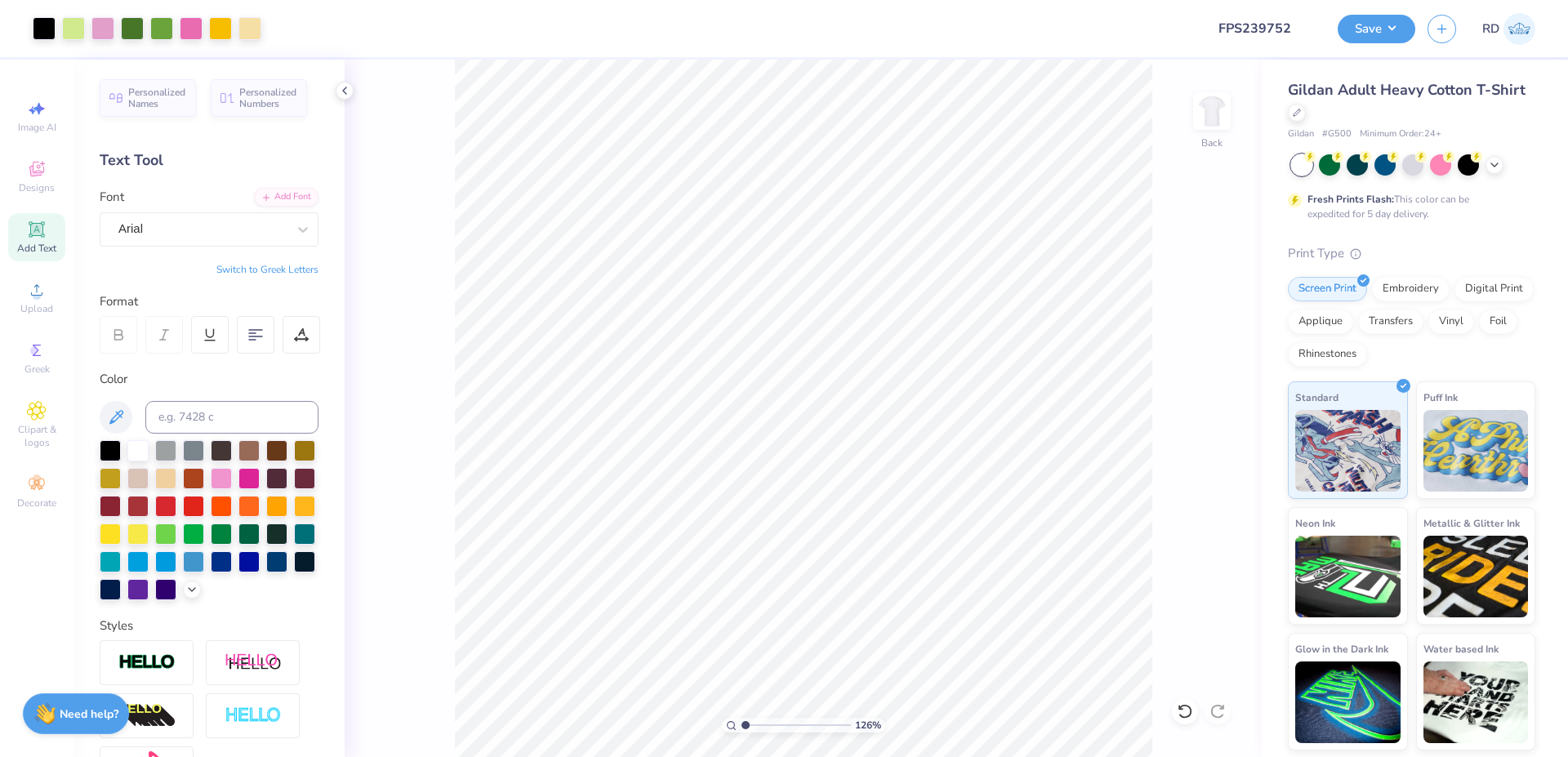
drag, startPoint x: 758, startPoint y: 724, endPoint x: 745, endPoint y: 723, distance: 13.0
click at [745, 723] on input "range" at bounding box center [795, 724] width 110 height 14
type input "1.11"
click at [1369, 31] on button "Save" at bounding box center [1376, 27] width 77 height 29
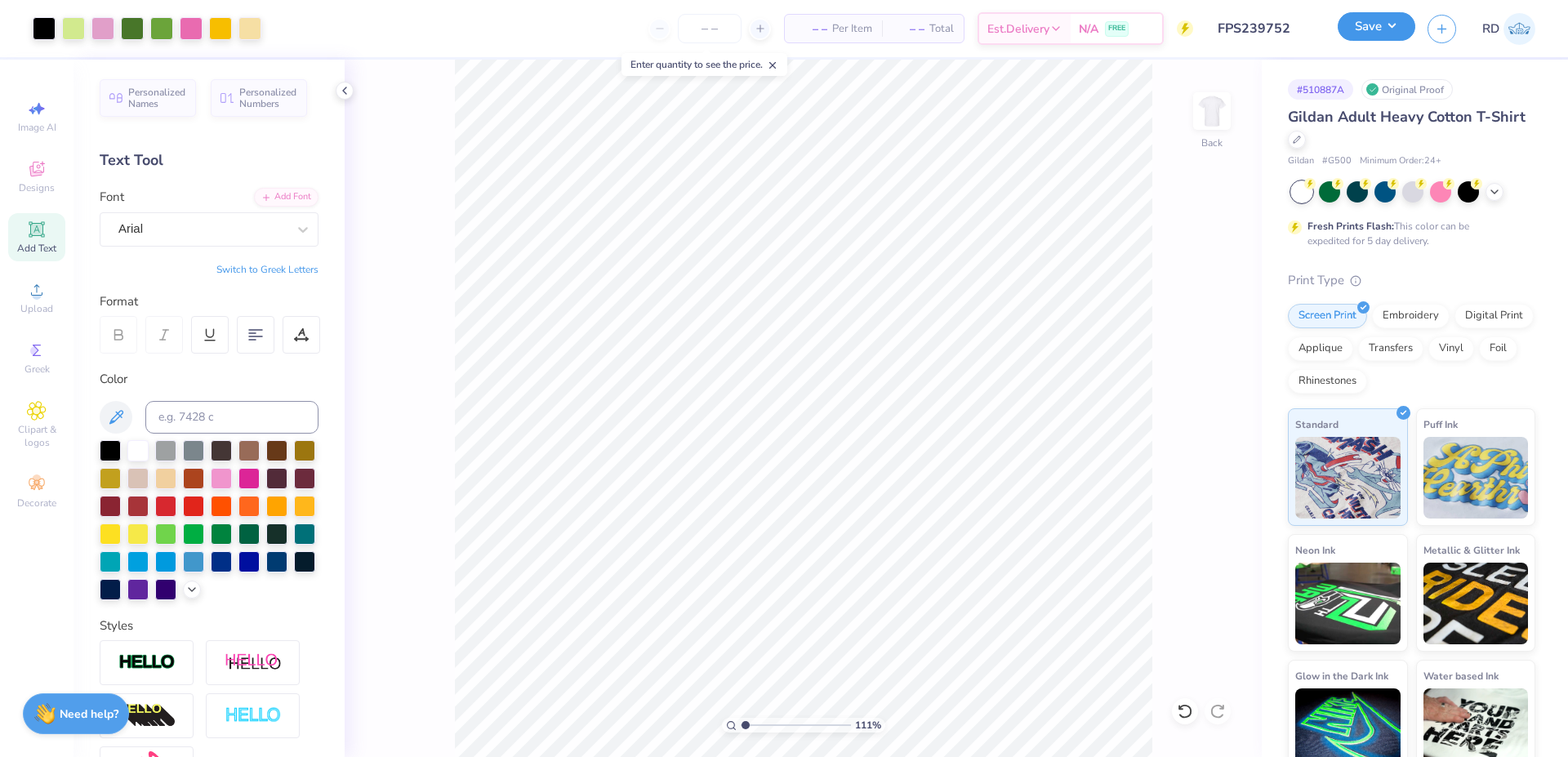
click at [1391, 22] on button "Save" at bounding box center [1376, 27] width 77 height 29
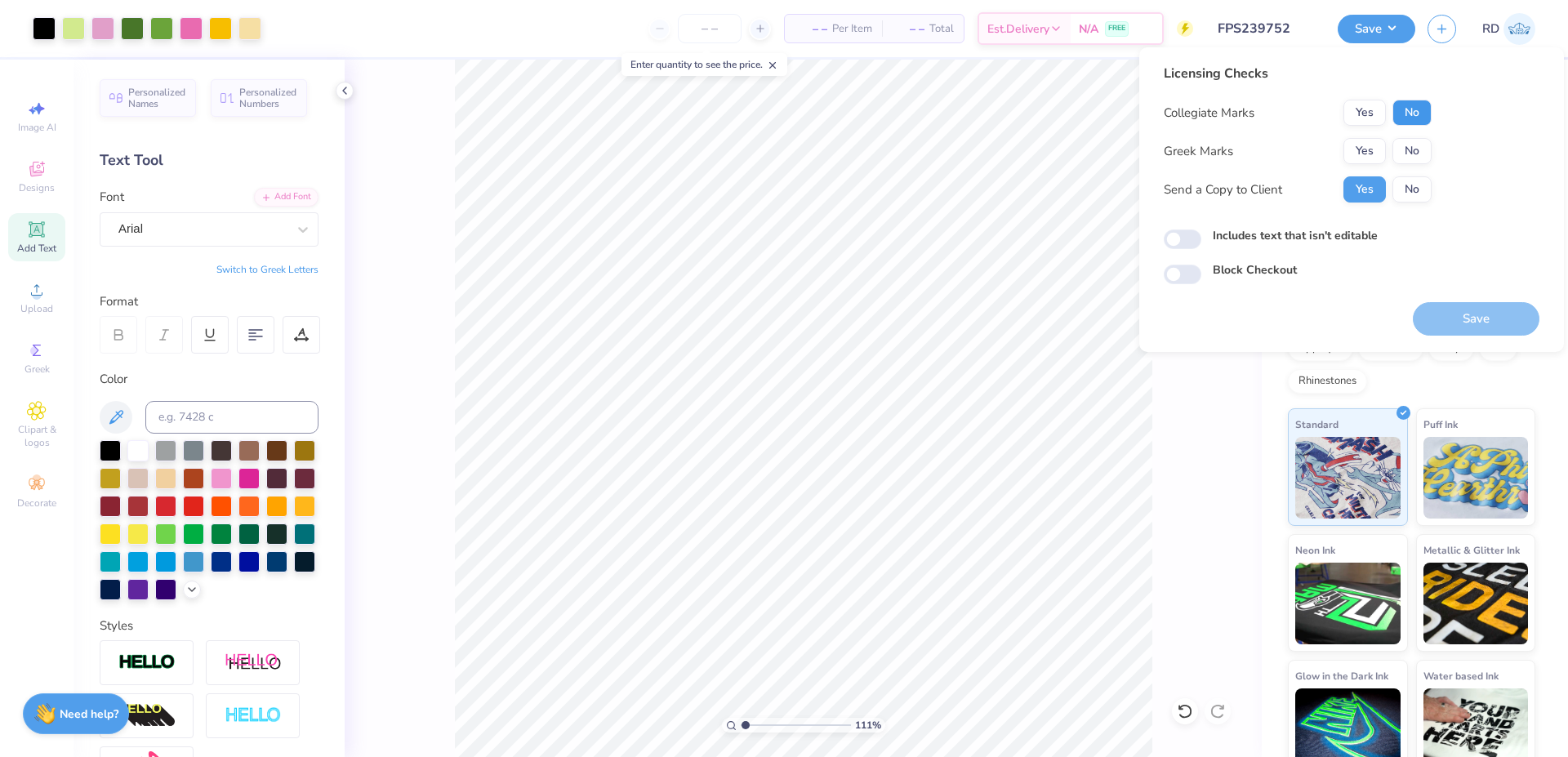
click at [1420, 119] on button "No" at bounding box center [1411, 112] width 39 height 26
click at [1359, 158] on button "Yes" at bounding box center [1364, 150] width 42 height 26
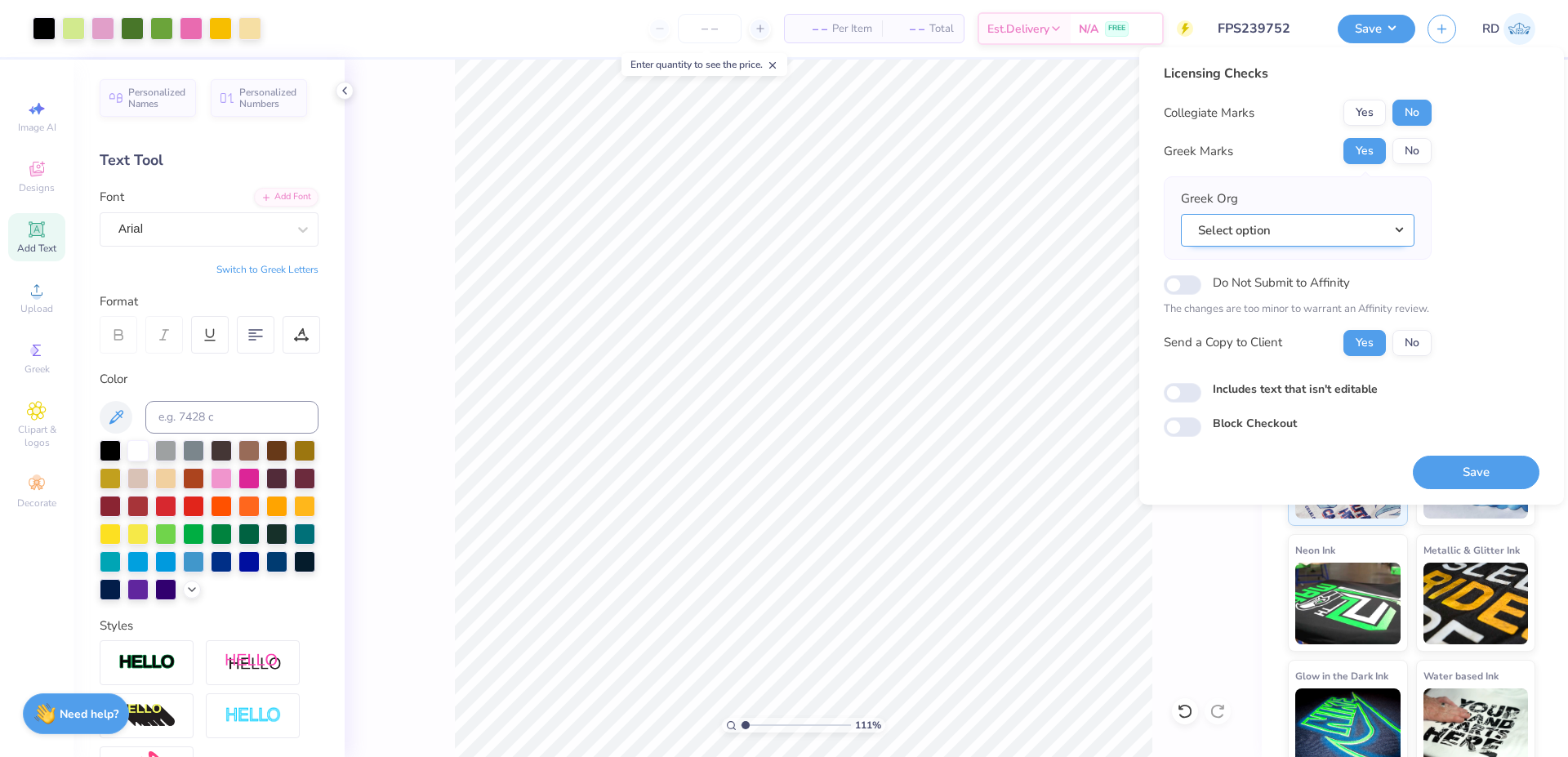
drag, startPoint x: 1316, startPoint y: 232, endPoint x: 1325, endPoint y: 243, distance: 14.2
click at [1318, 232] on button "Select option" at bounding box center [1297, 231] width 233 height 33
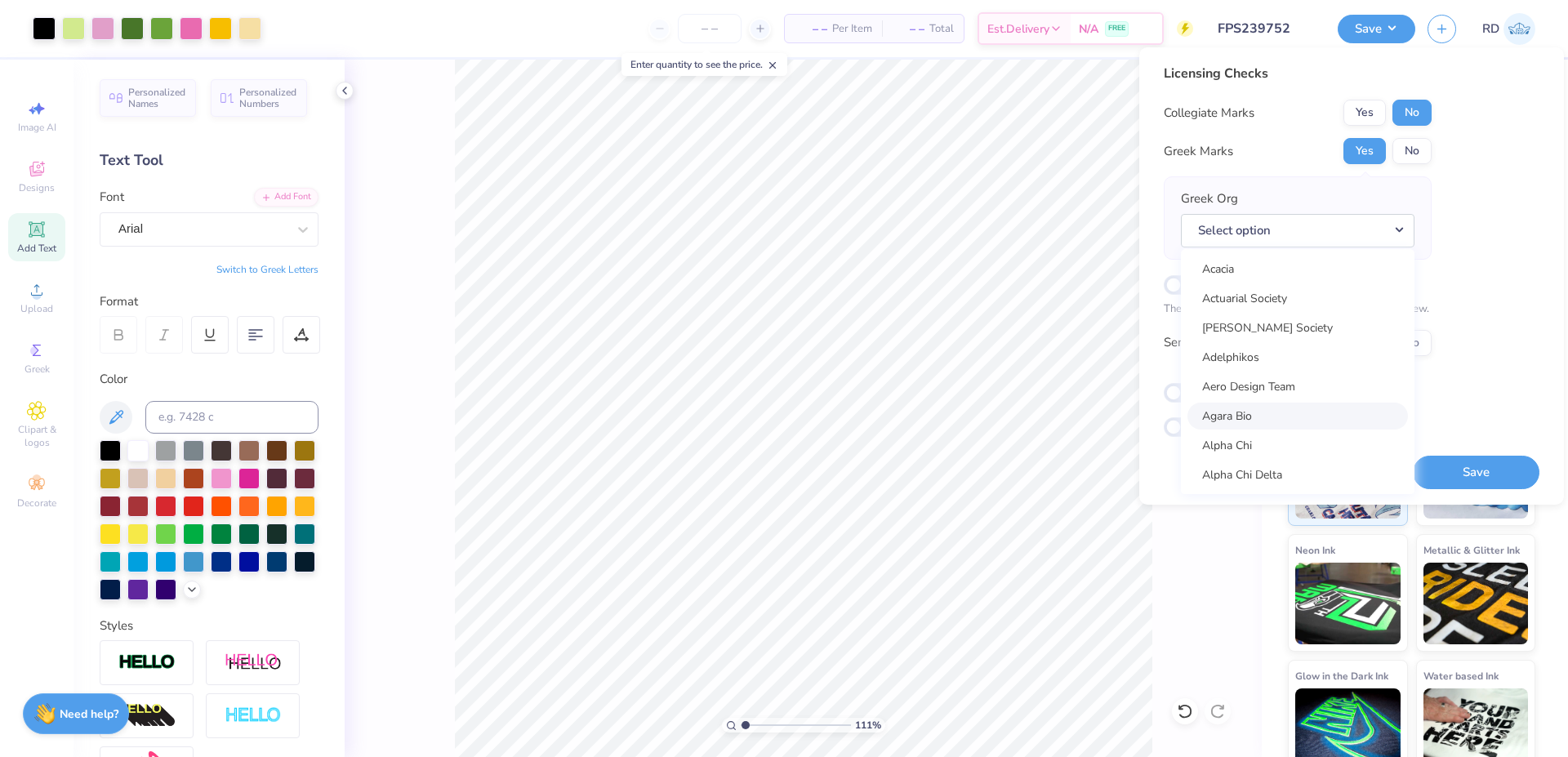
click at [1253, 429] on link "Agara Bio" at bounding box center [1297, 416] width 220 height 27
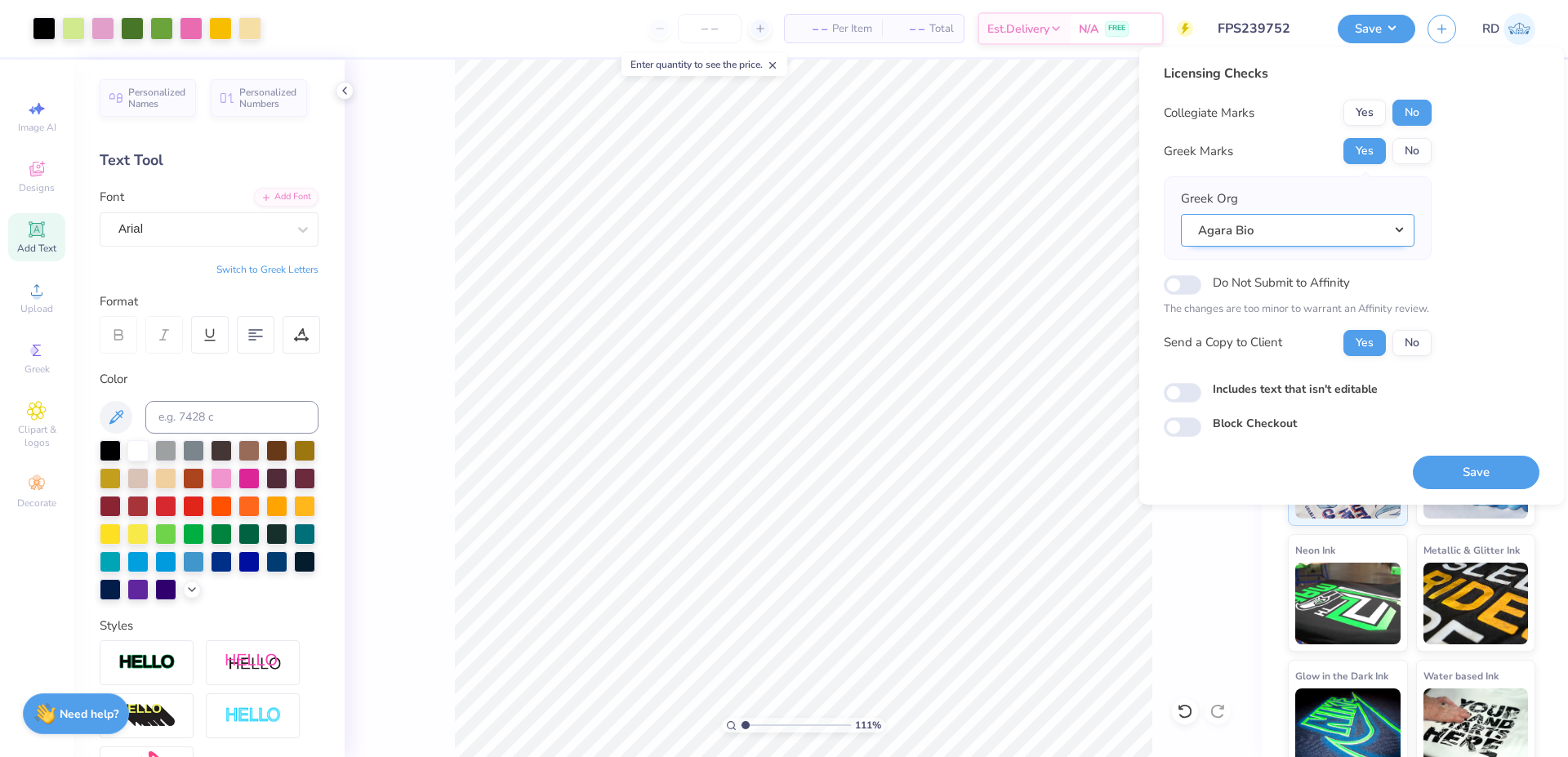
click at [1274, 228] on button "Agara Bio" at bounding box center [1297, 231] width 233 height 33
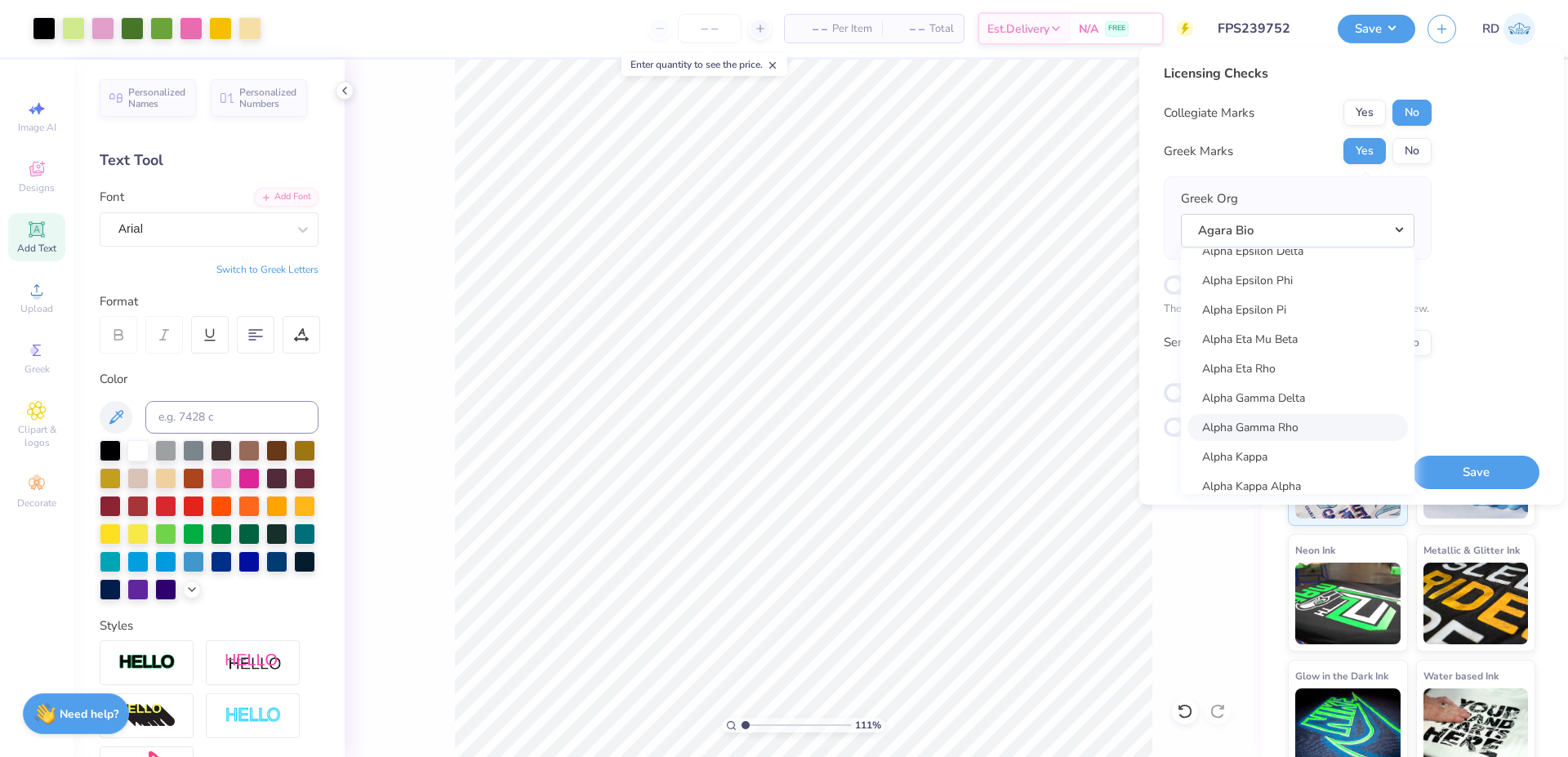
scroll to position [490, 0]
click at [1275, 422] on link "Alpha Gamma Rho" at bounding box center [1297, 426] width 220 height 27
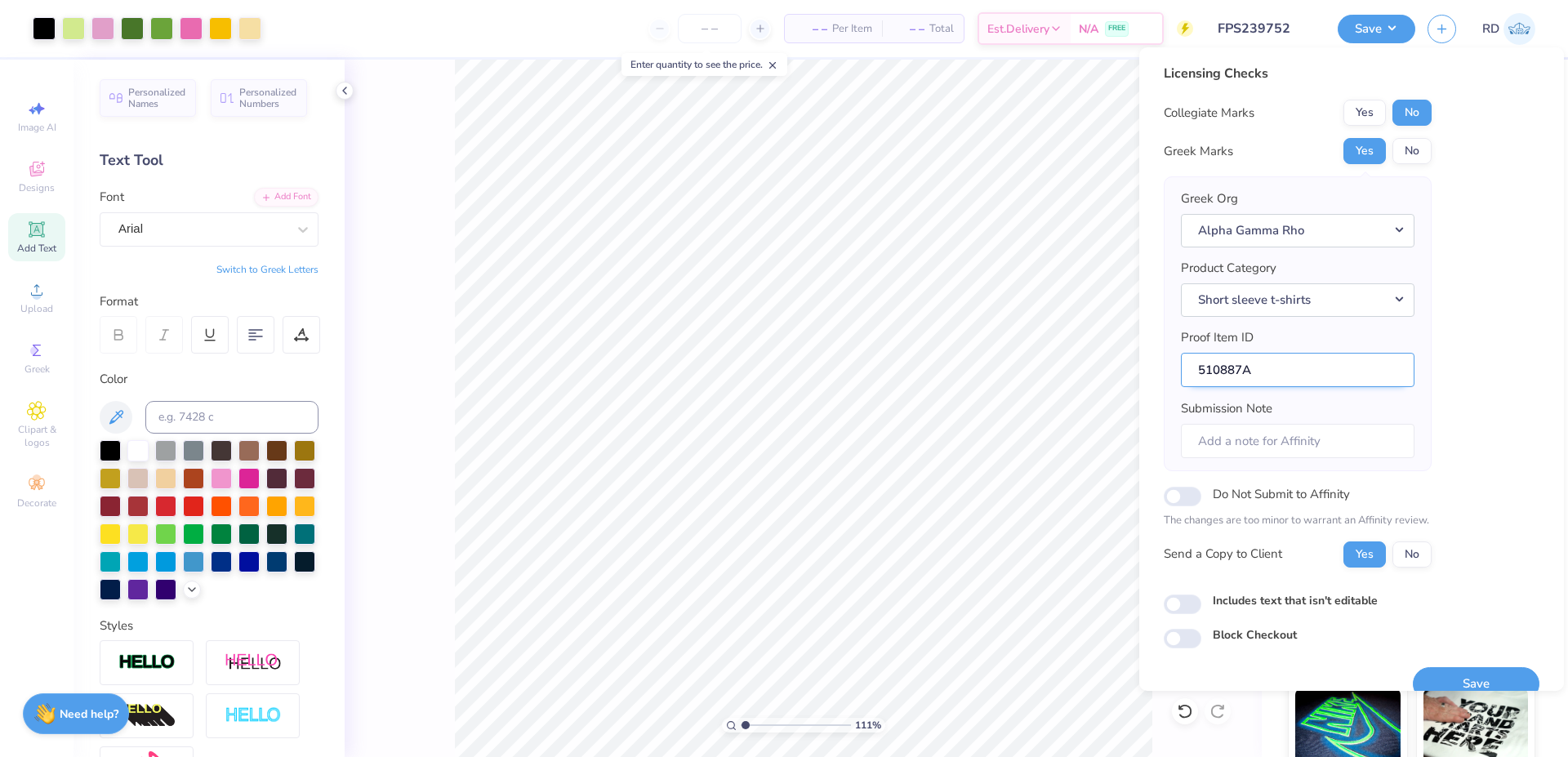
drag, startPoint x: 1245, startPoint y: 367, endPoint x: 1219, endPoint y: 372, distance: 26.5
click at [1181, 367] on input "510887A" at bounding box center [1297, 370] width 233 height 35
